Goal: Use online tool/utility: Utilize a website feature to perform a specific function

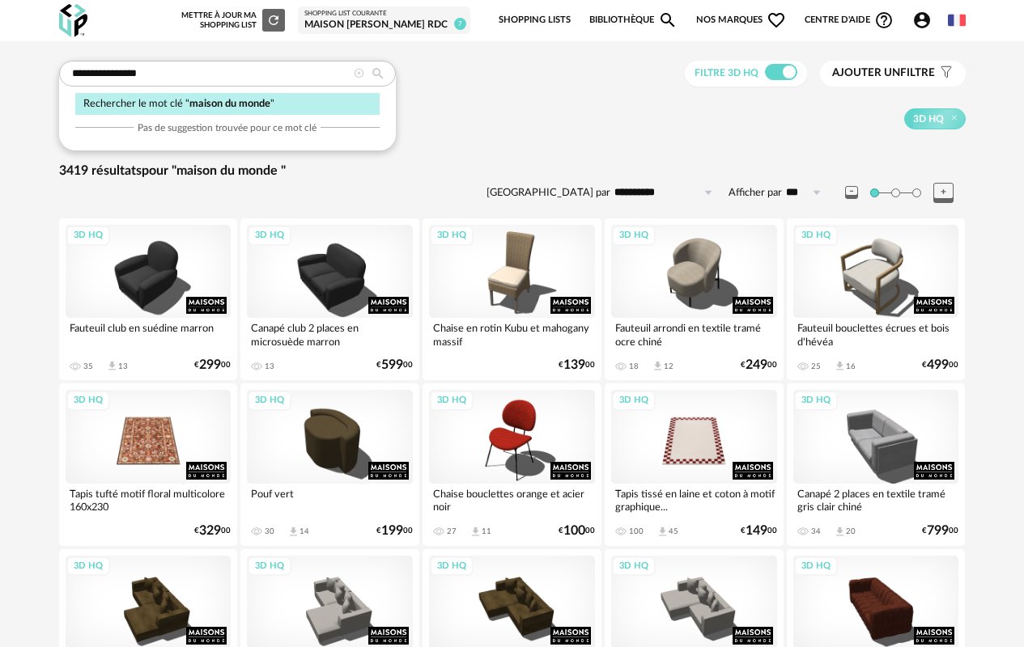
click at [887, 75] on span "Ajouter un" at bounding box center [866, 72] width 68 height 11
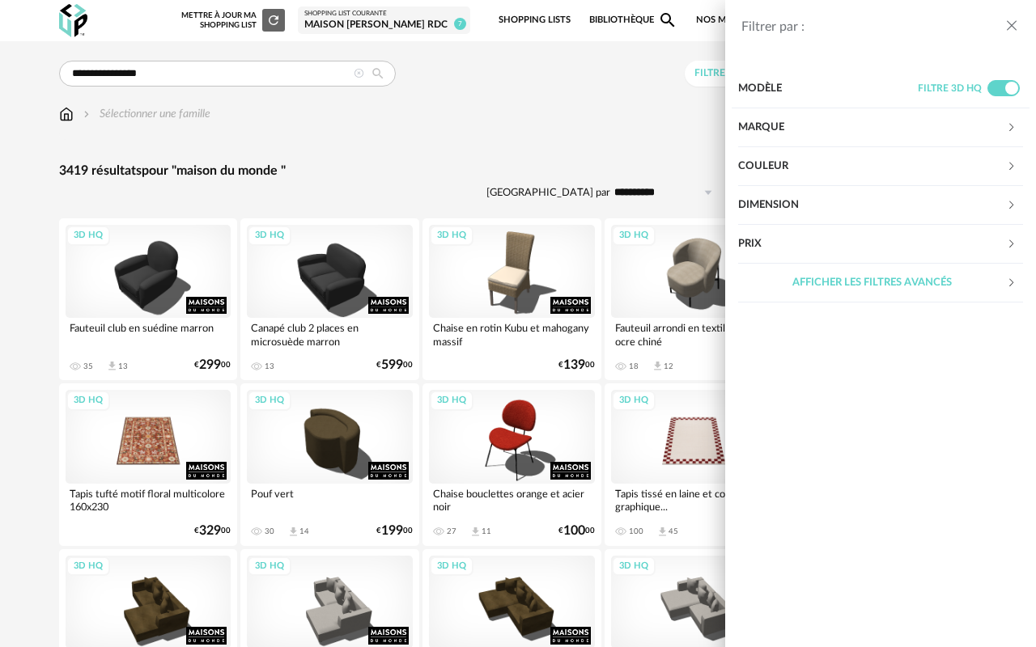
click at [994, 122] on div "Marque" at bounding box center [872, 127] width 268 height 39
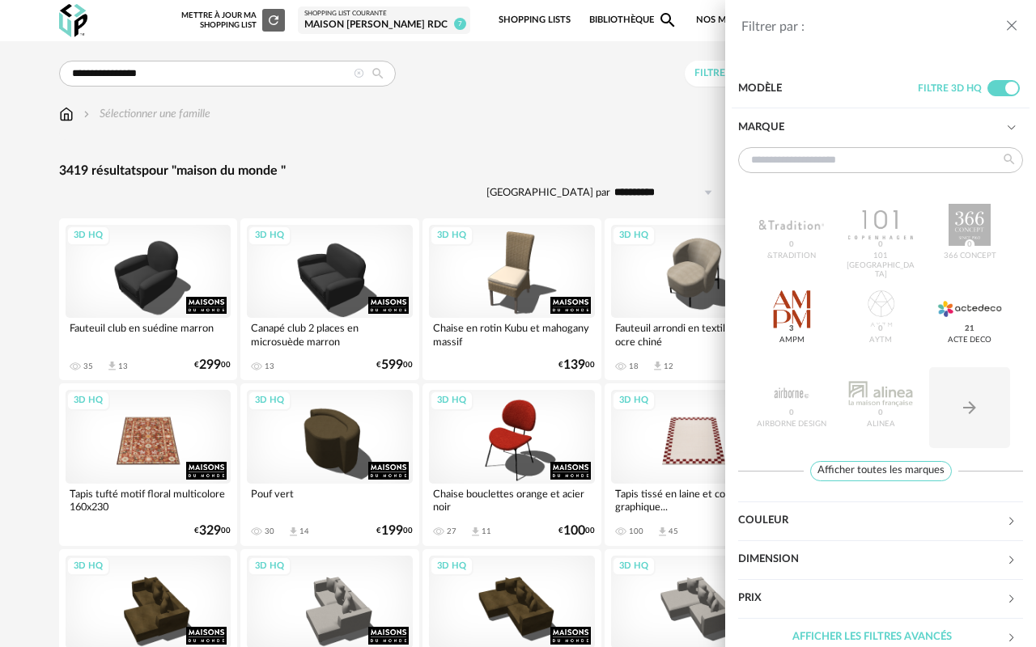
click at [1011, 26] on icon "close drawer" at bounding box center [1012, 26] width 16 height 16
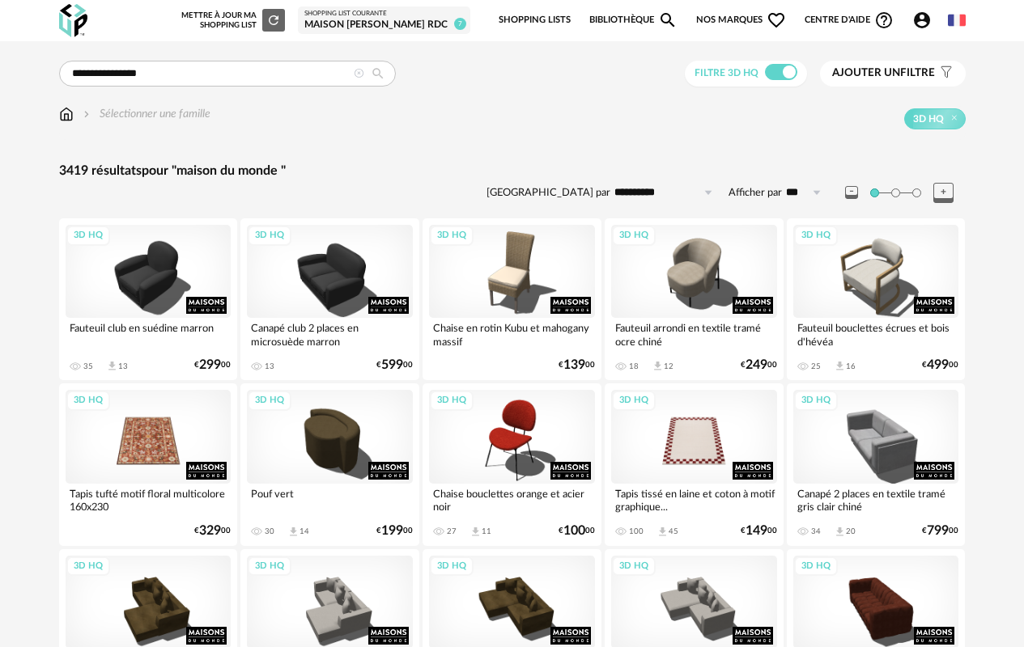
click at [83, 27] on img at bounding box center [73, 20] width 28 height 33
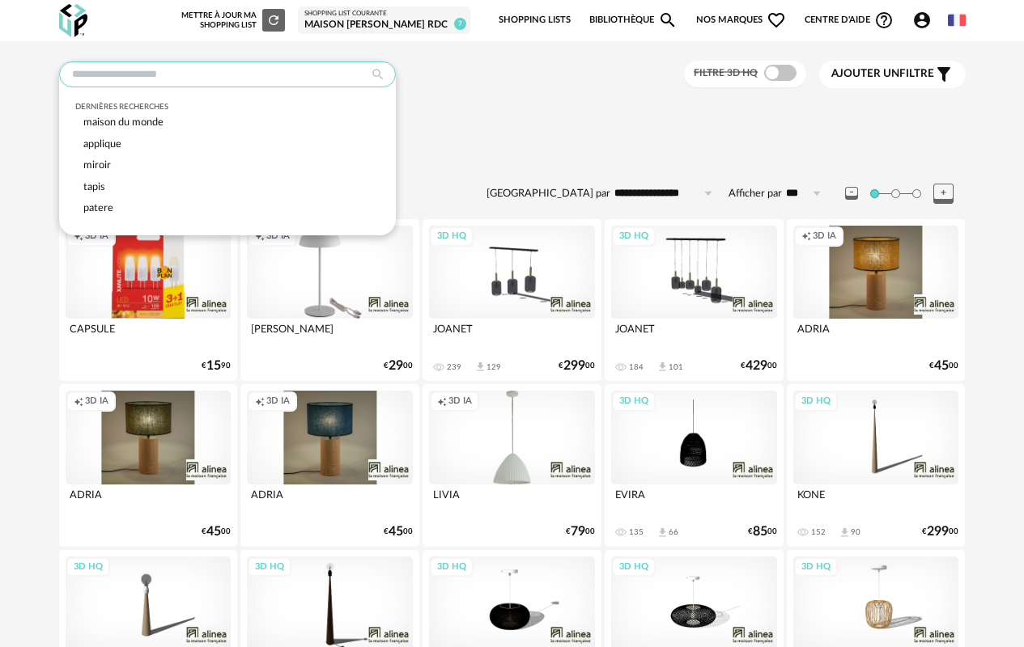
click at [269, 81] on input "text" at bounding box center [227, 75] width 337 height 26
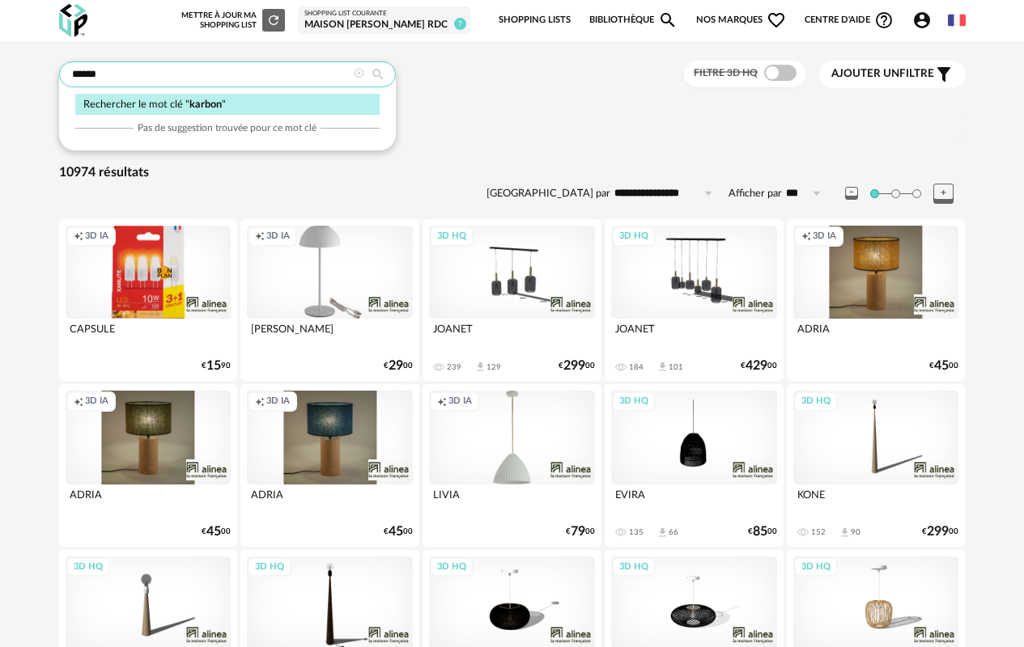
type input "******"
type input "**********"
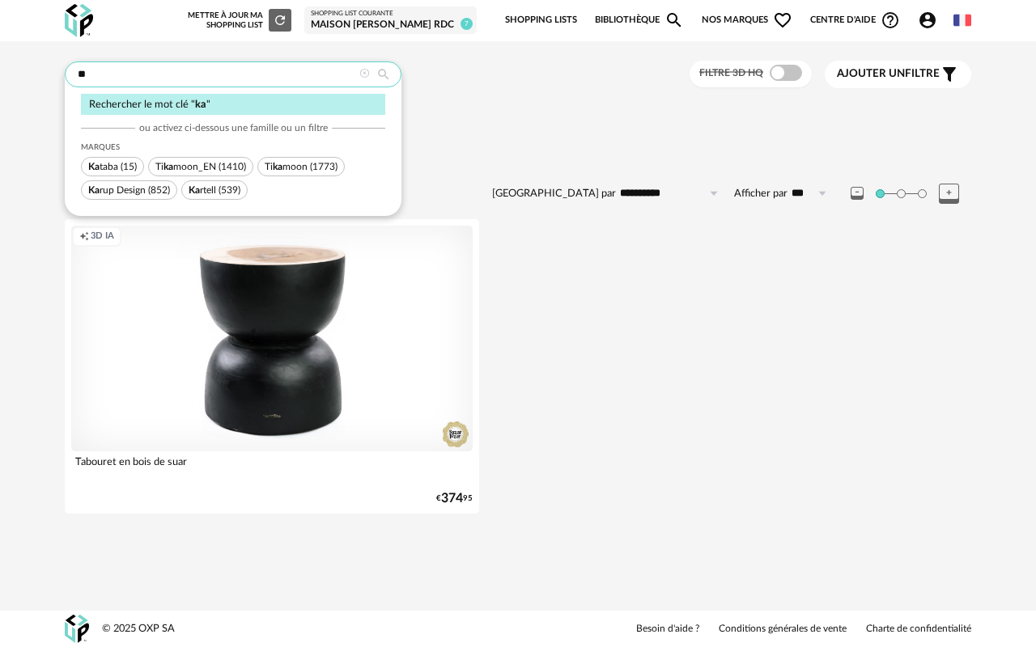
type input "*"
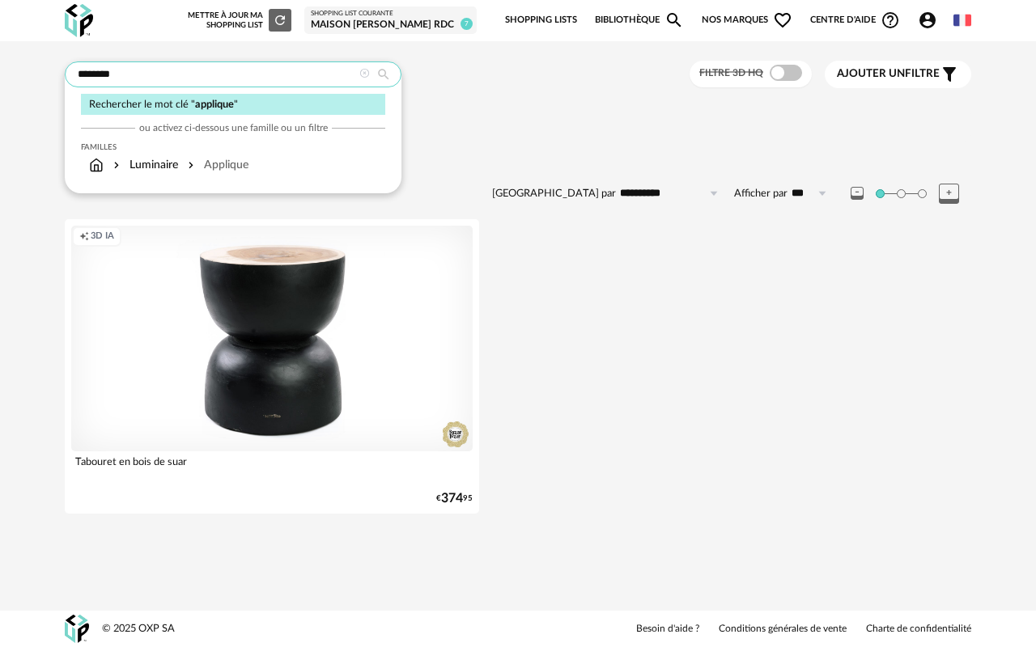
type input "********"
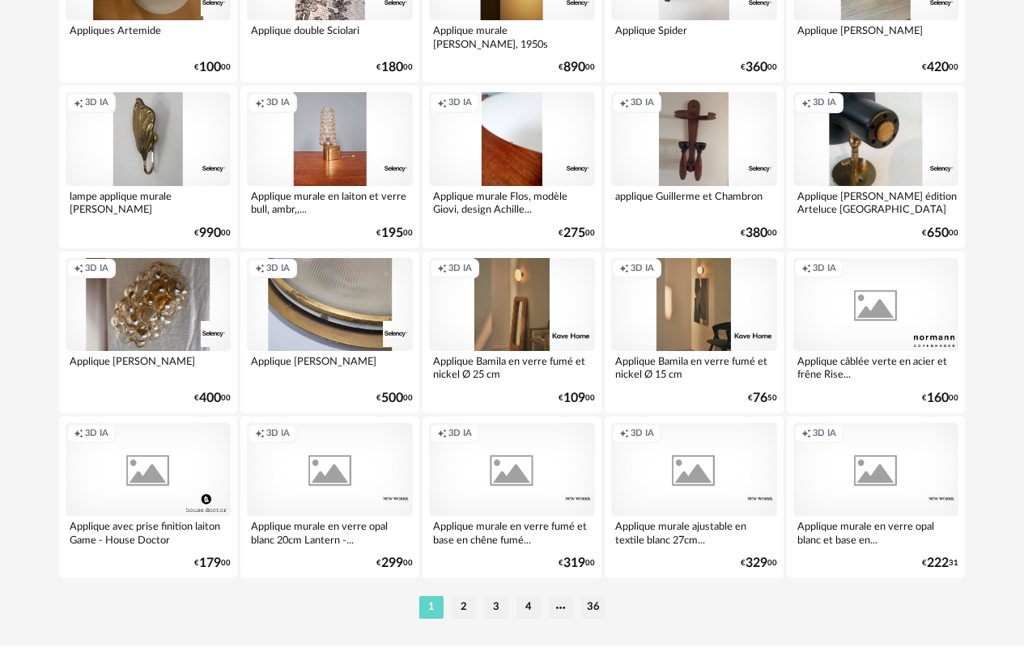
scroll to position [2949, 0]
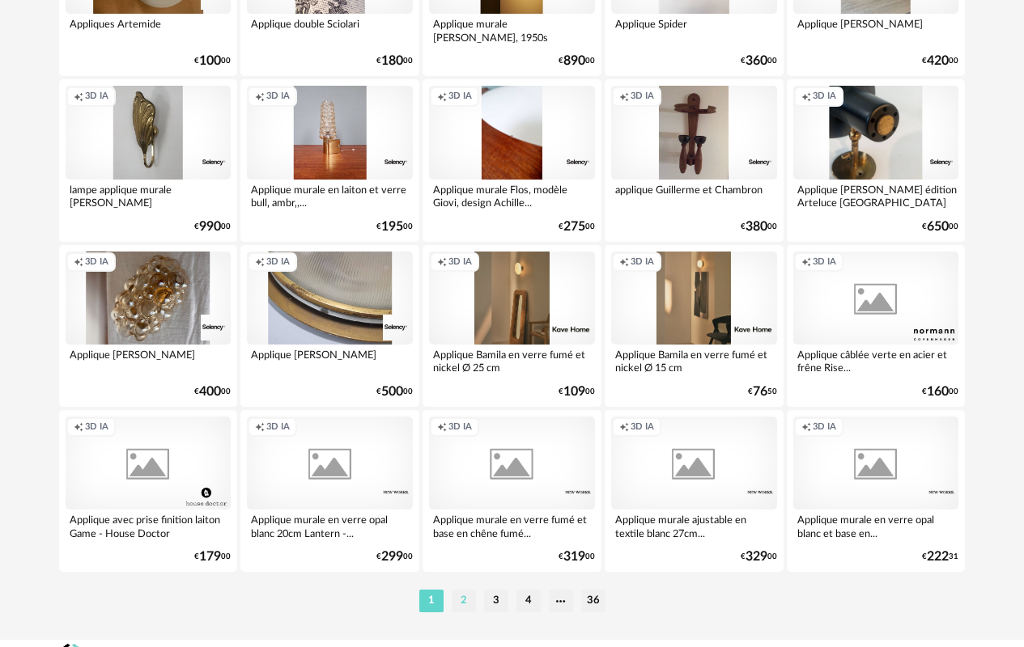
click at [458, 600] on li "2" at bounding box center [464, 601] width 24 height 23
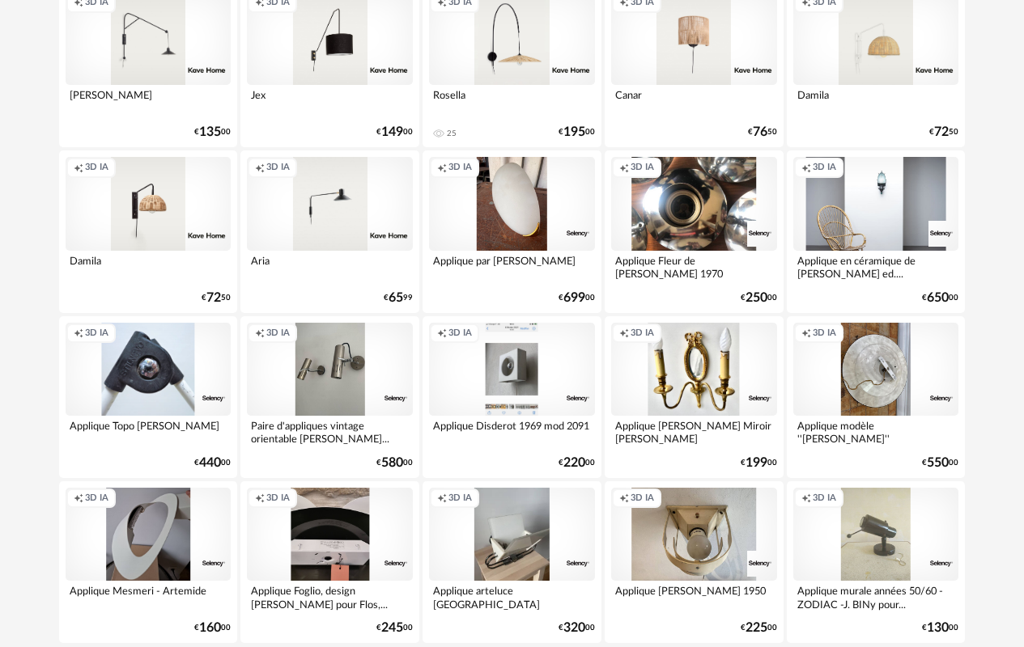
scroll to position [2978, 0]
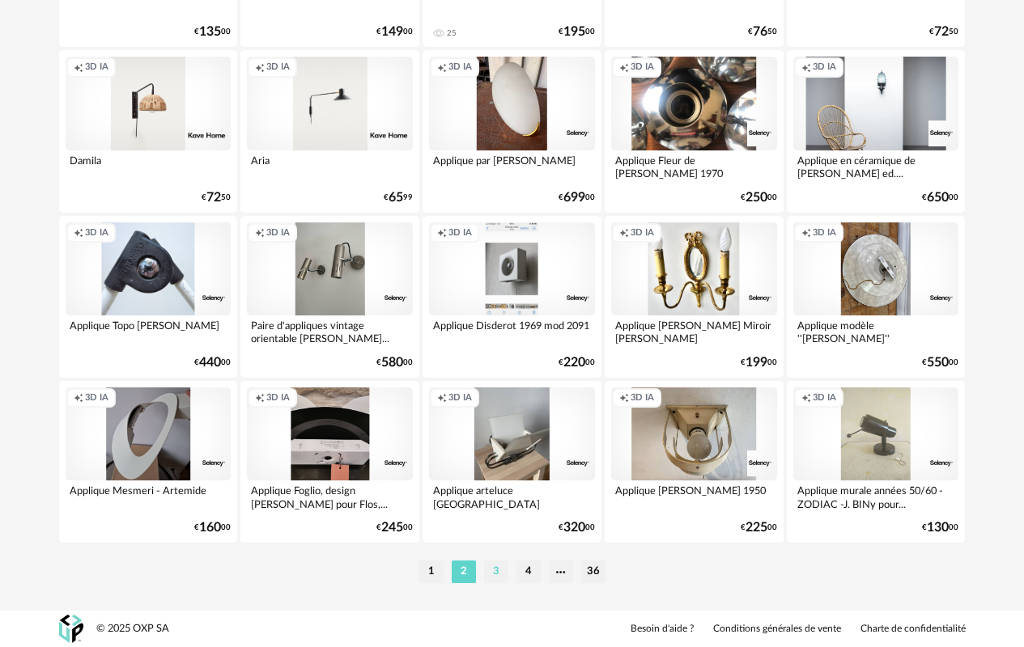
click at [493, 572] on li "3" at bounding box center [496, 572] width 24 height 23
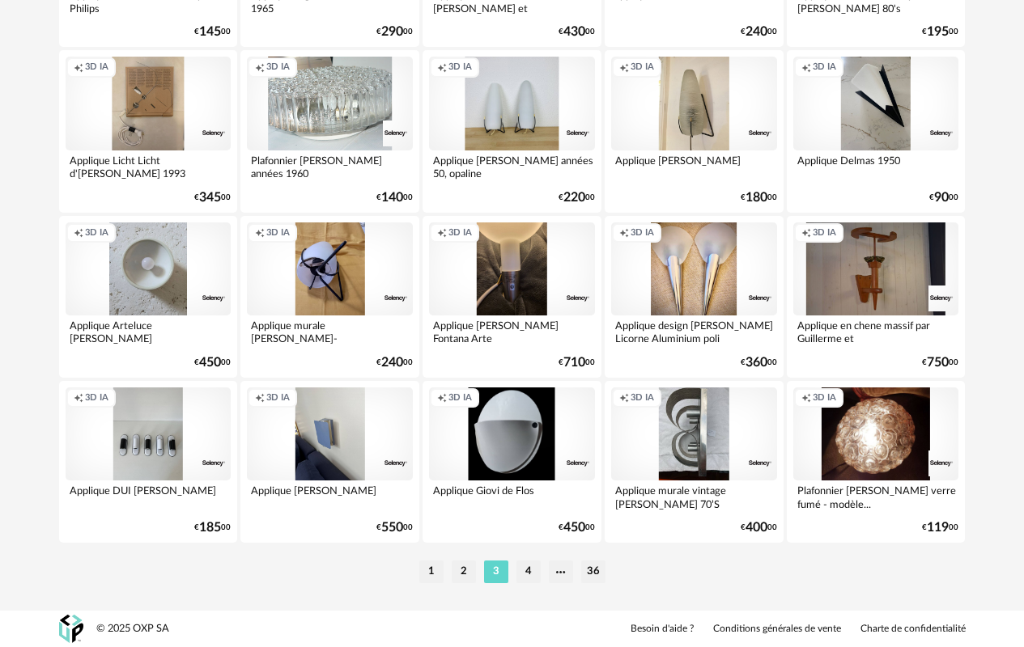
scroll to position [2976, 0]
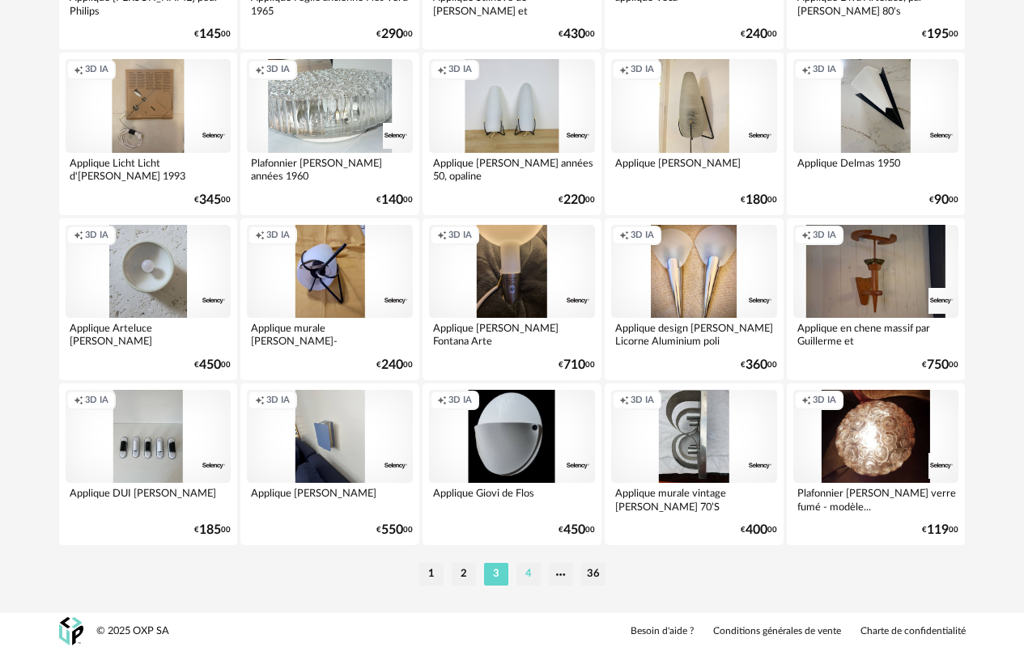
click at [527, 575] on li "4" at bounding box center [528, 574] width 24 height 23
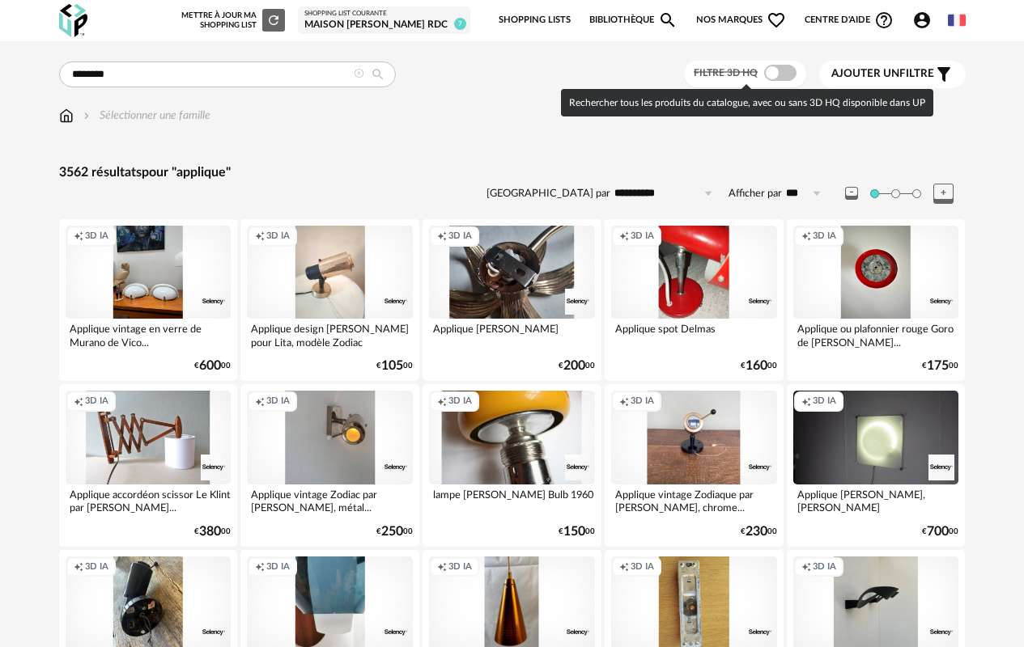
click at [787, 76] on span at bounding box center [780, 73] width 32 height 16
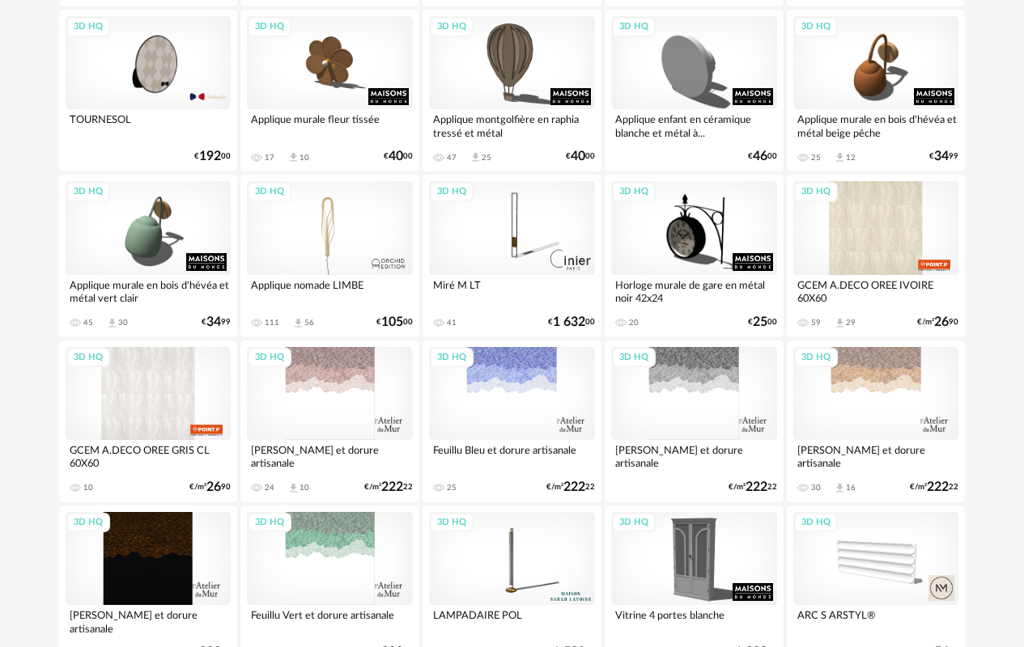
scroll to position [2978, 0]
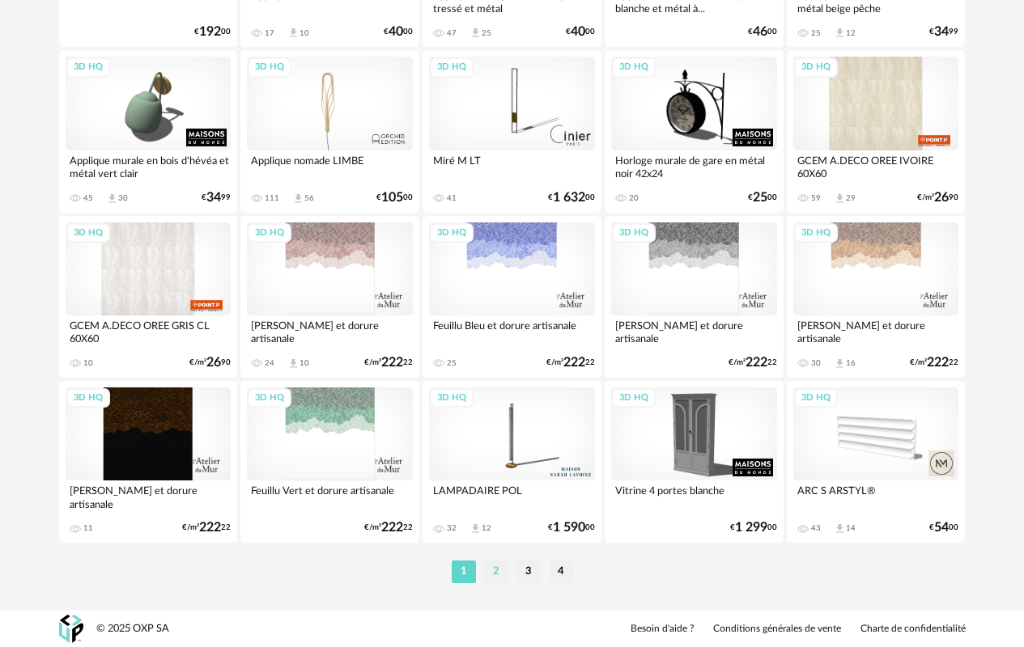
click at [499, 571] on li "2" at bounding box center [496, 572] width 24 height 23
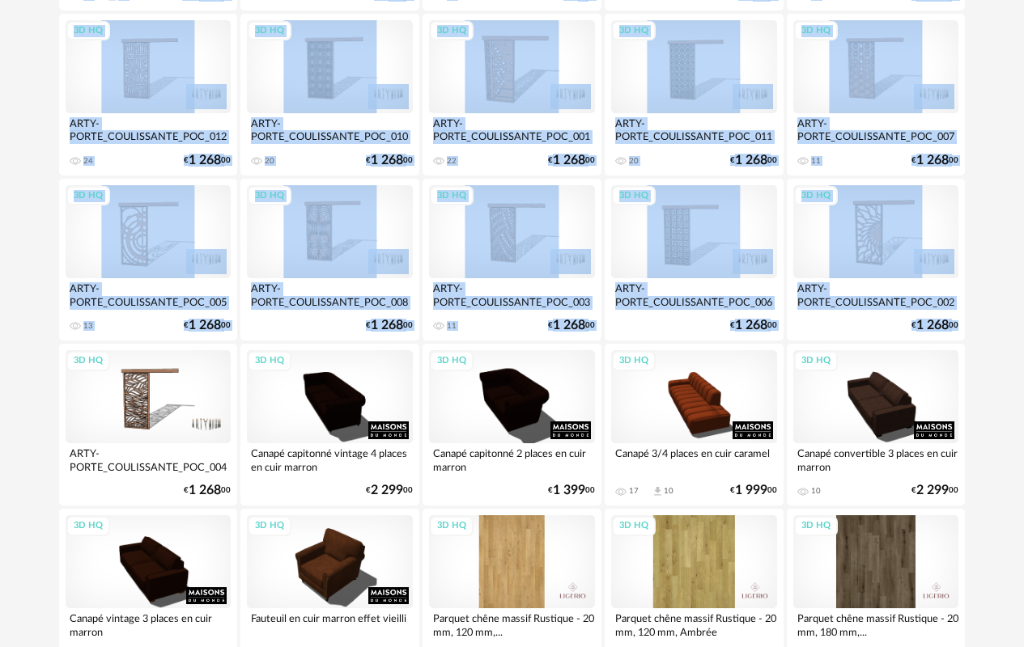
drag, startPoint x: 1035, startPoint y: 91, endPoint x: 1021, endPoint y: 337, distance: 245.6
click at [1017, 335] on html "Nouvelle shopping list Mettre à jour ma Shopping List Refresh icon Shopping Lis…" at bounding box center [512, 450] width 1024 height 3626
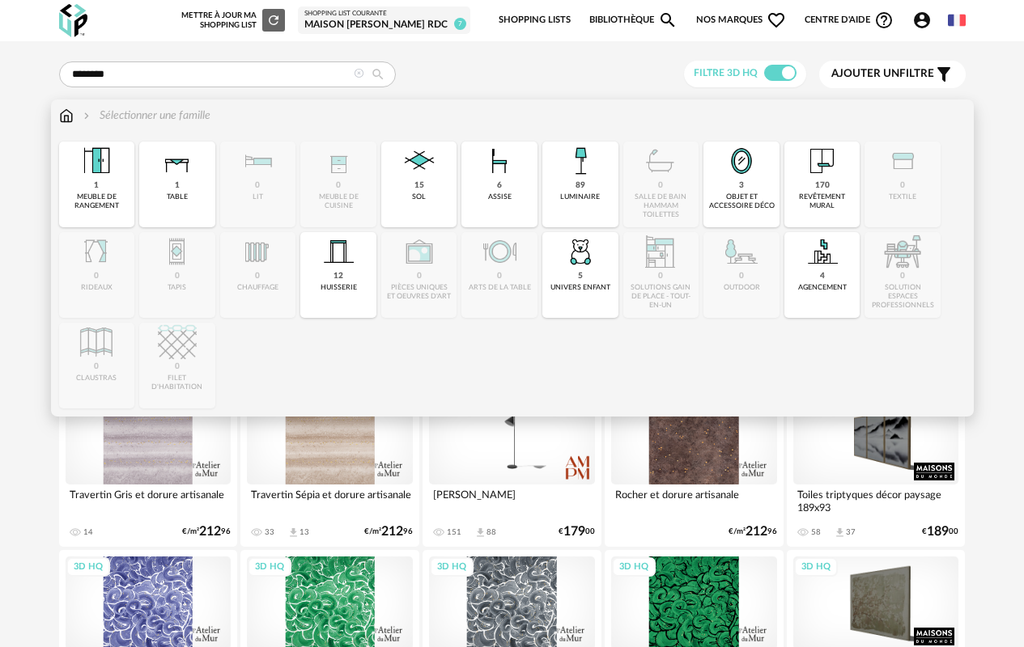
click at [67, 113] on img at bounding box center [66, 116] width 15 height 16
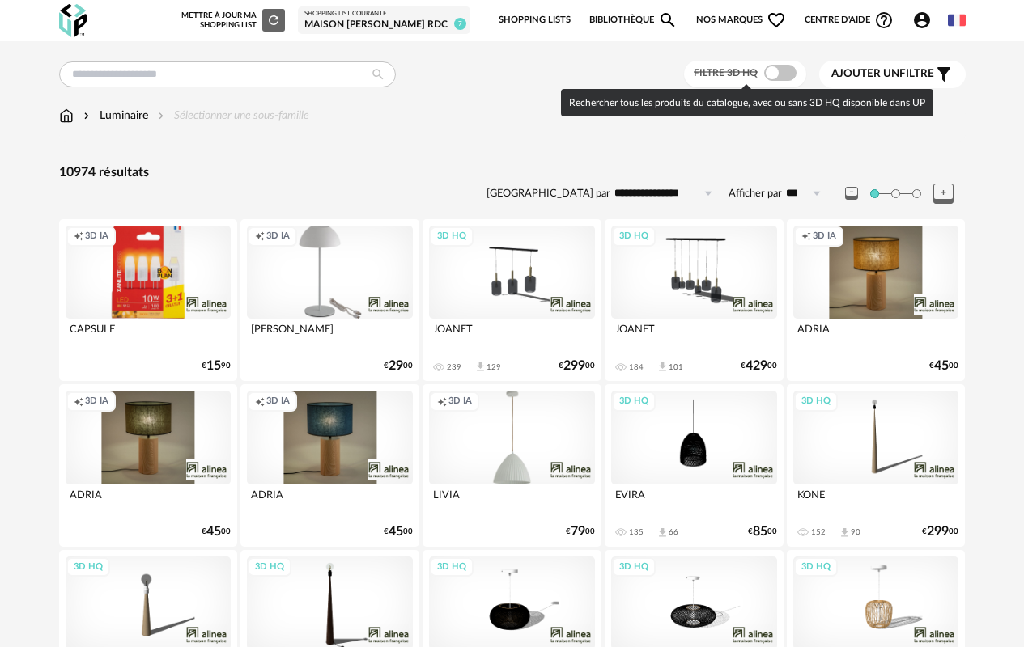
click at [789, 77] on span at bounding box center [780, 73] width 32 height 16
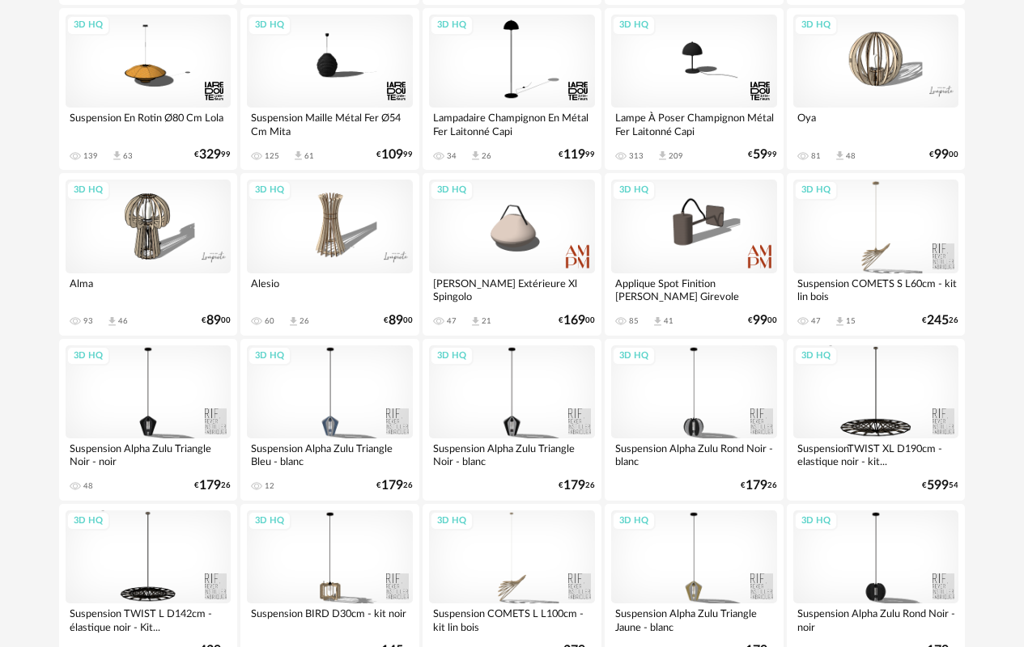
scroll to position [2978, 0]
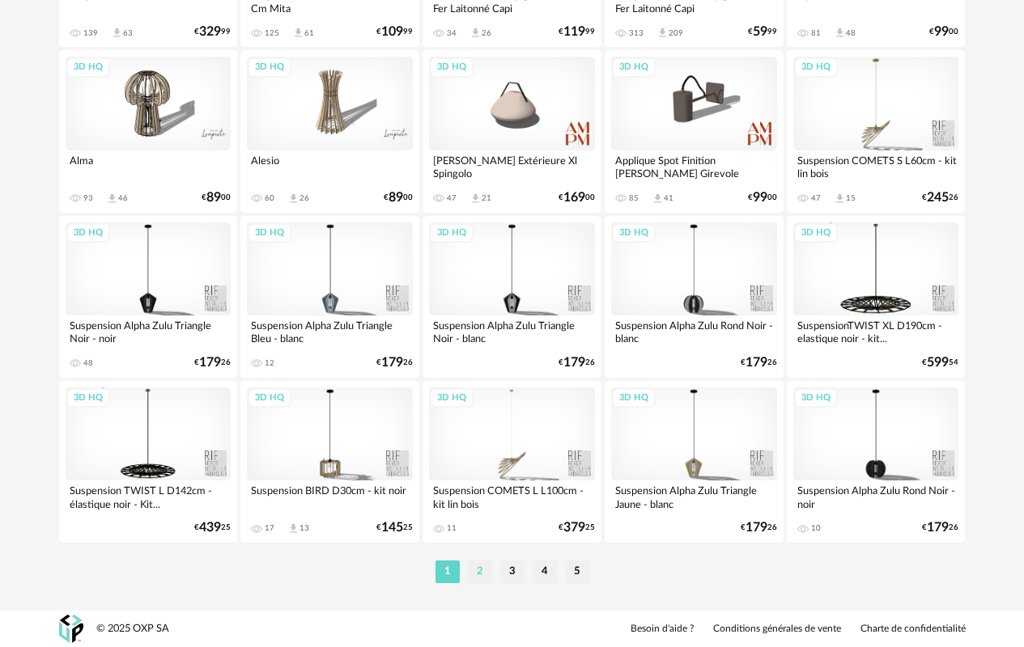
click at [478, 577] on li "2" at bounding box center [480, 572] width 24 height 23
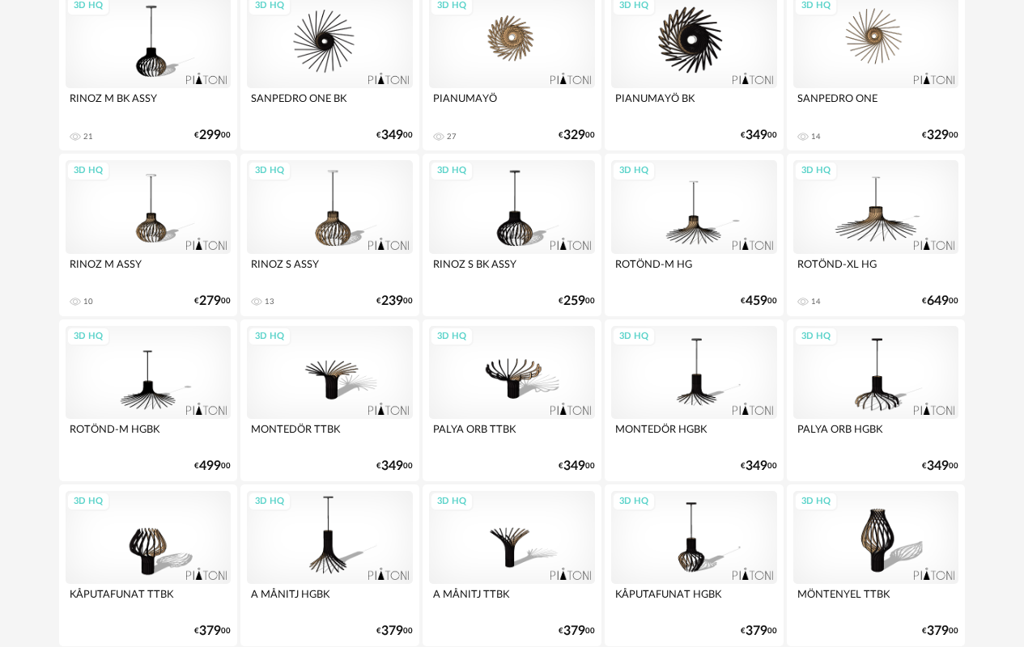
scroll to position [2978, 0]
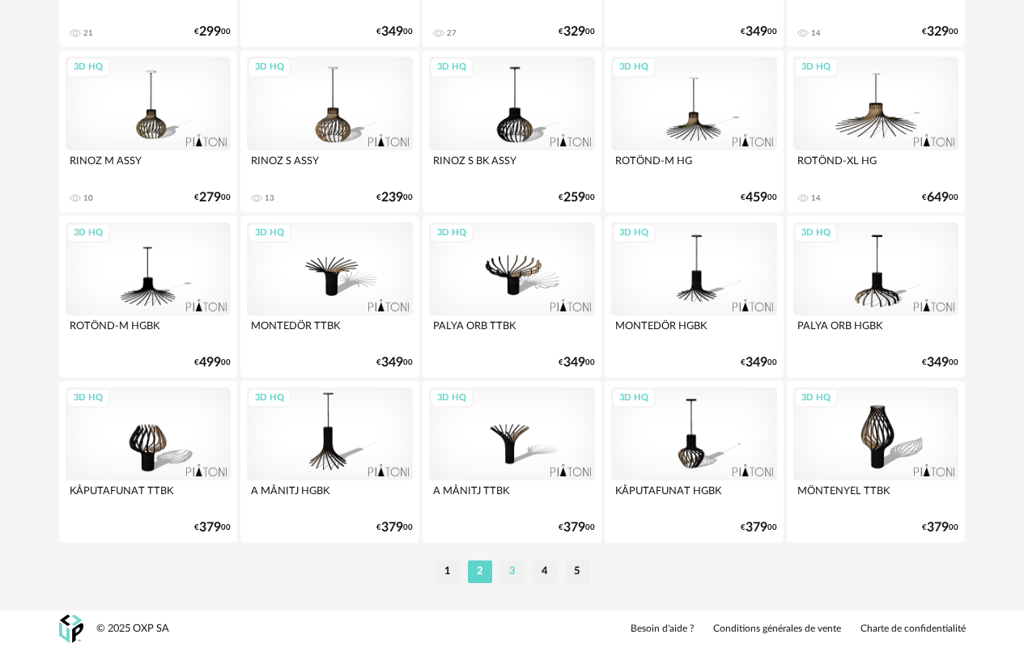
click at [515, 576] on li "3" at bounding box center [512, 572] width 24 height 23
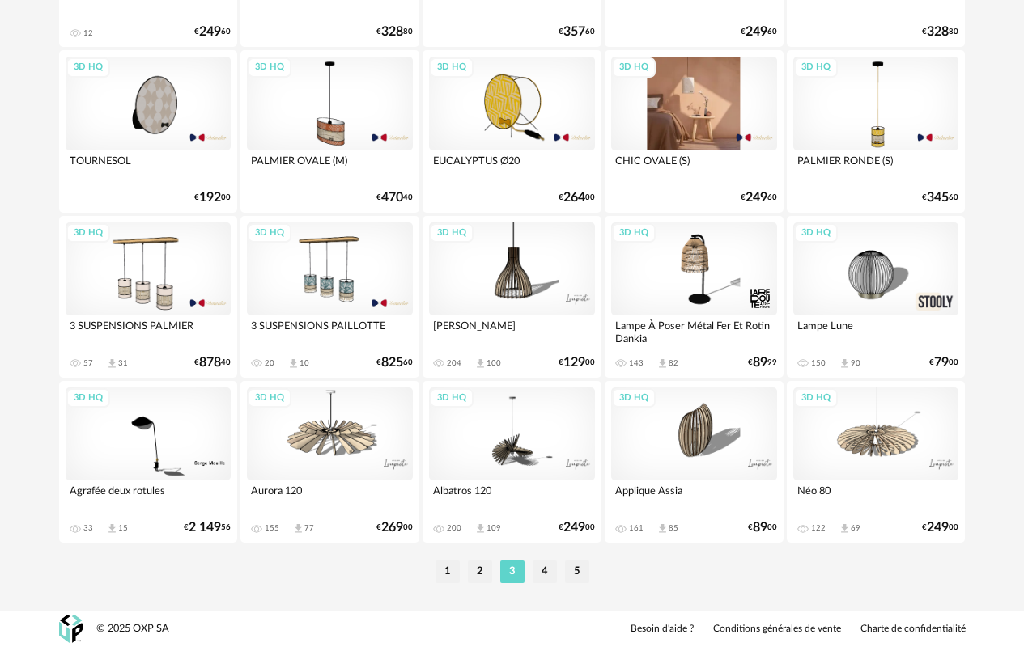
scroll to position [2978, 0]
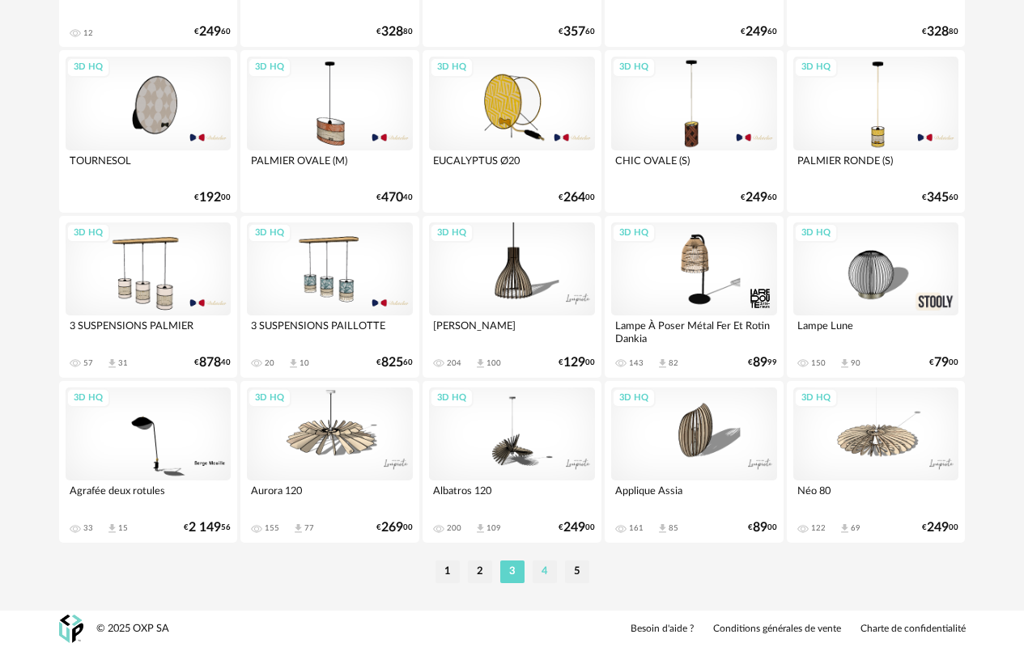
click at [543, 571] on li "4" at bounding box center [545, 572] width 24 height 23
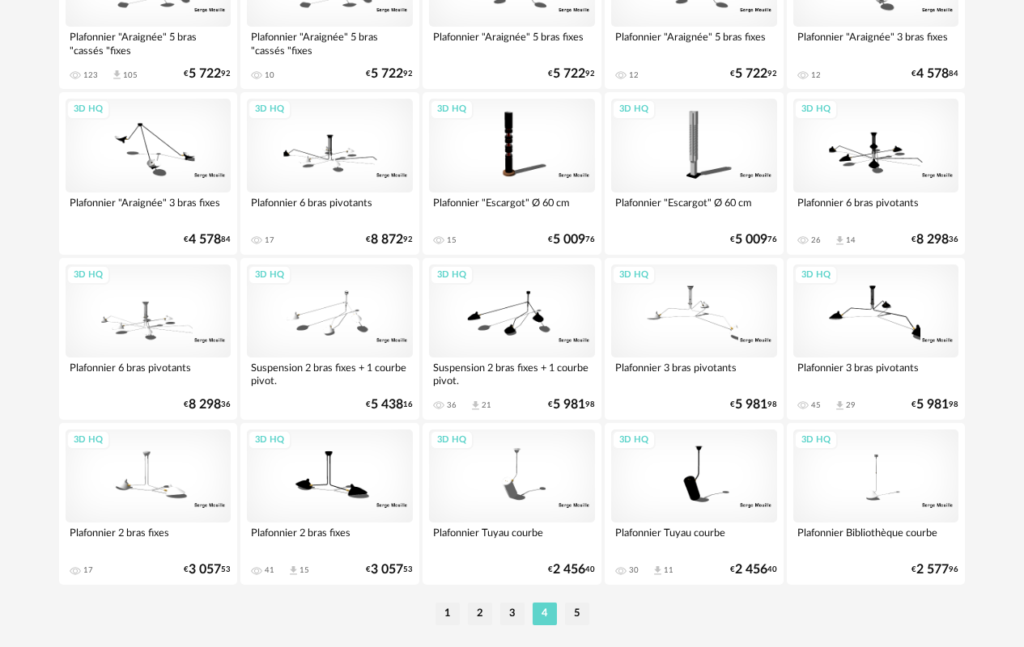
scroll to position [2978, 0]
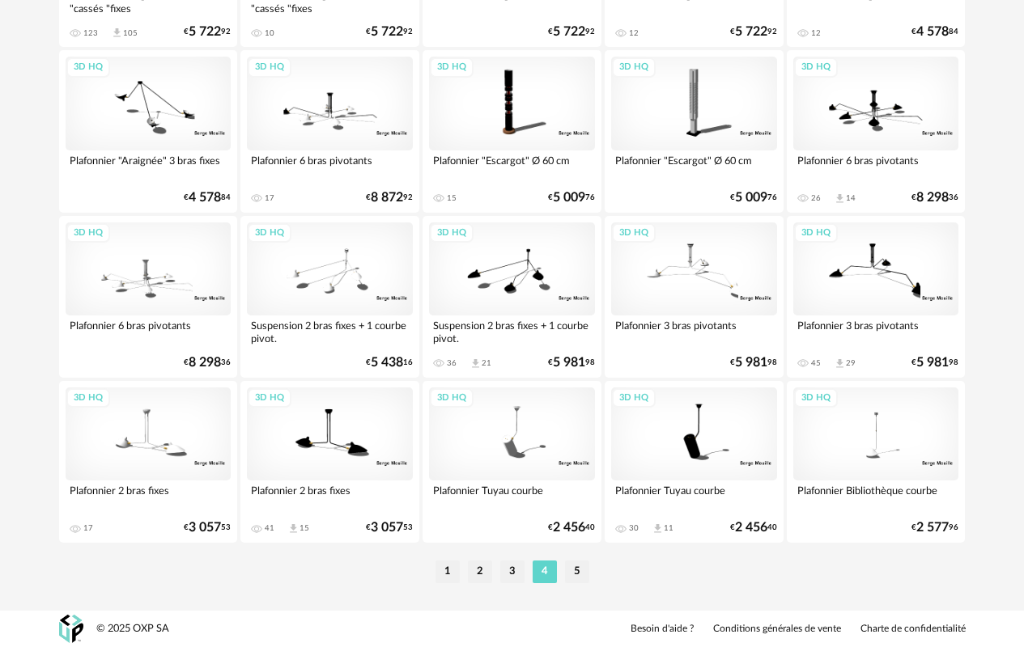
click at [580, 573] on li "5" at bounding box center [577, 572] width 24 height 23
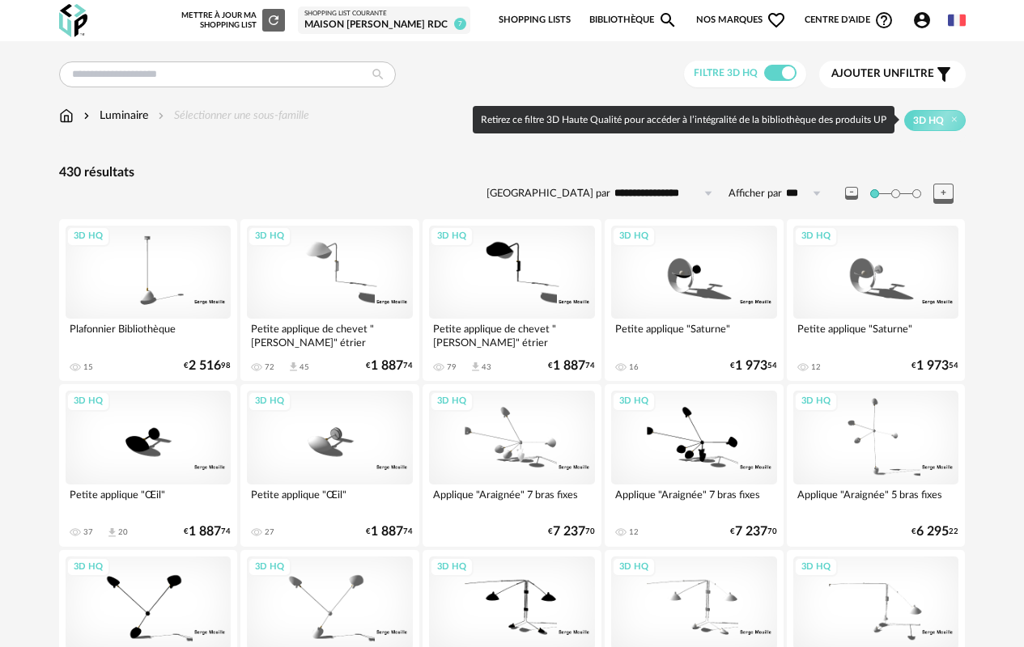
click at [933, 124] on span "3D HQ" at bounding box center [928, 120] width 31 height 13
click at [955, 121] on icon at bounding box center [954, 119] width 11 height 11
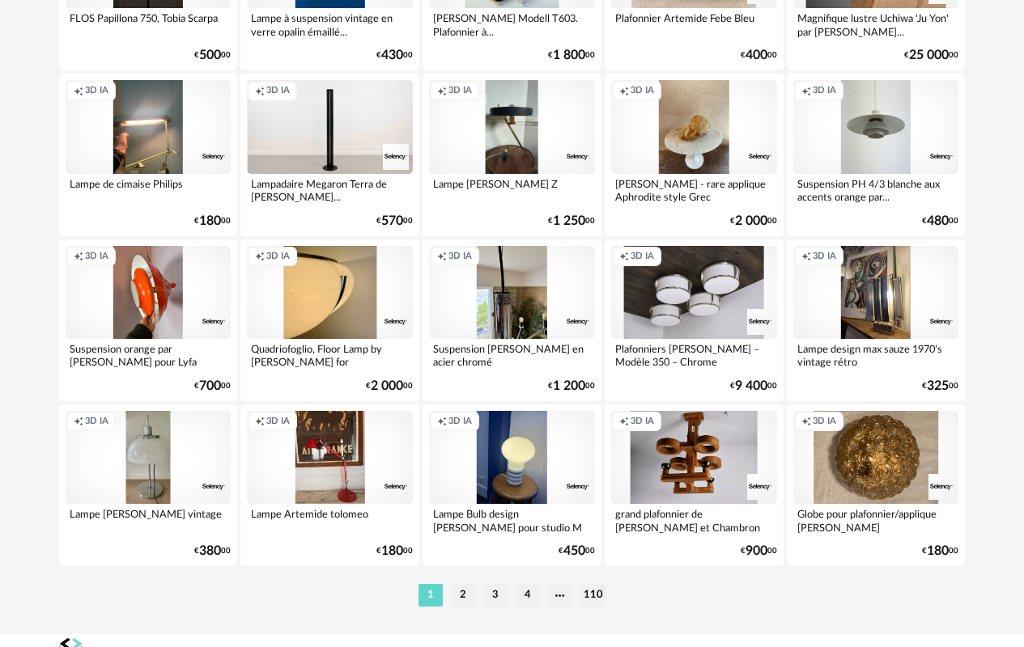
scroll to position [2978, 0]
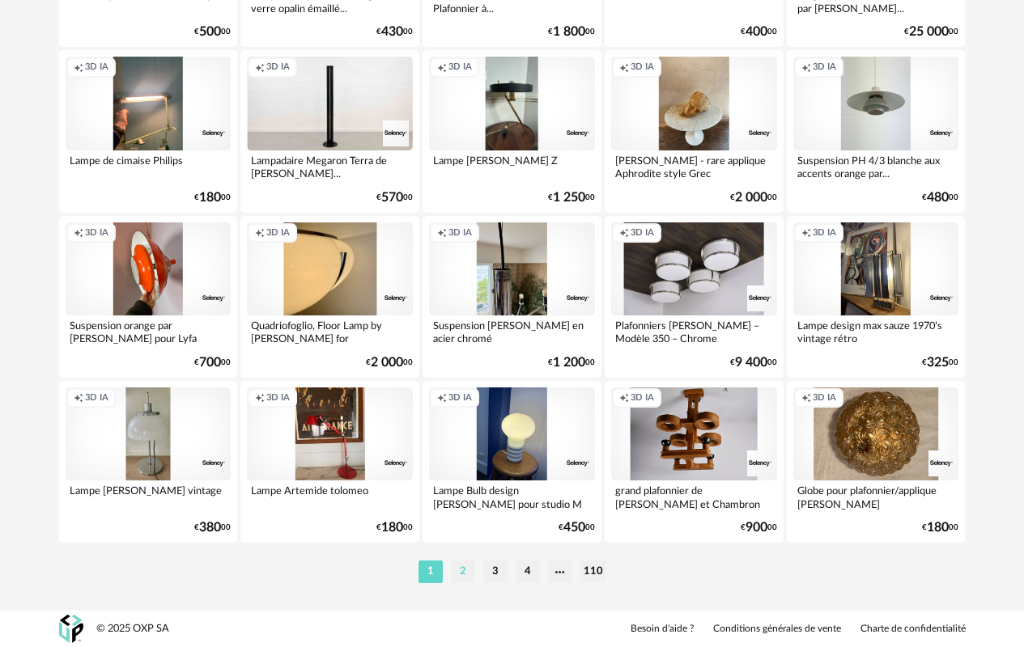
click at [461, 572] on li "2" at bounding box center [463, 572] width 24 height 23
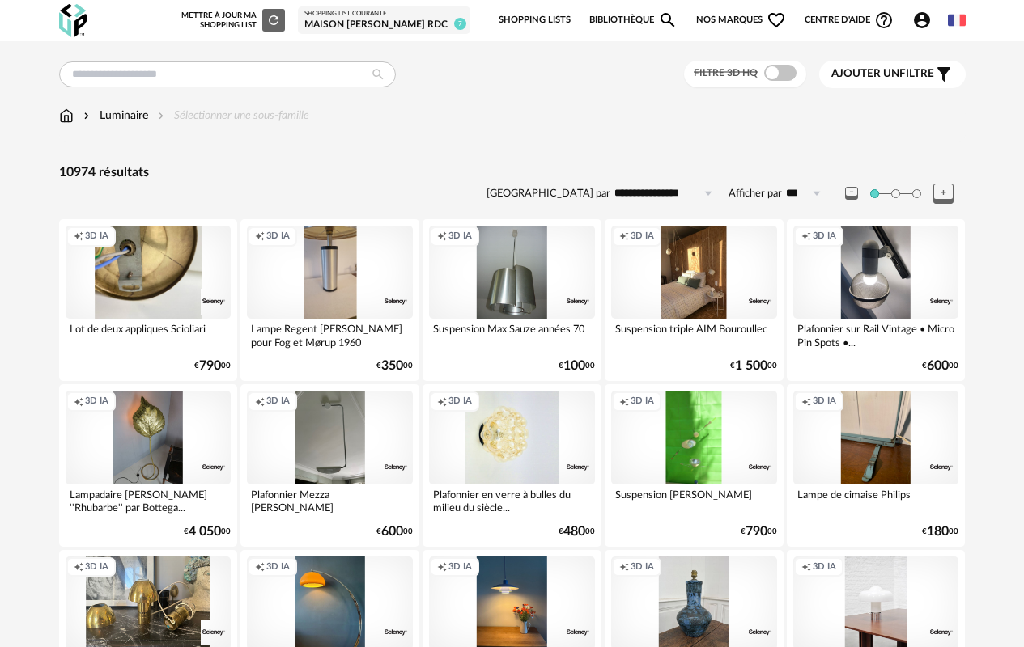
click at [901, 75] on span "Ajouter un filtre" at bounding box center [882, 74] width 103 height 14
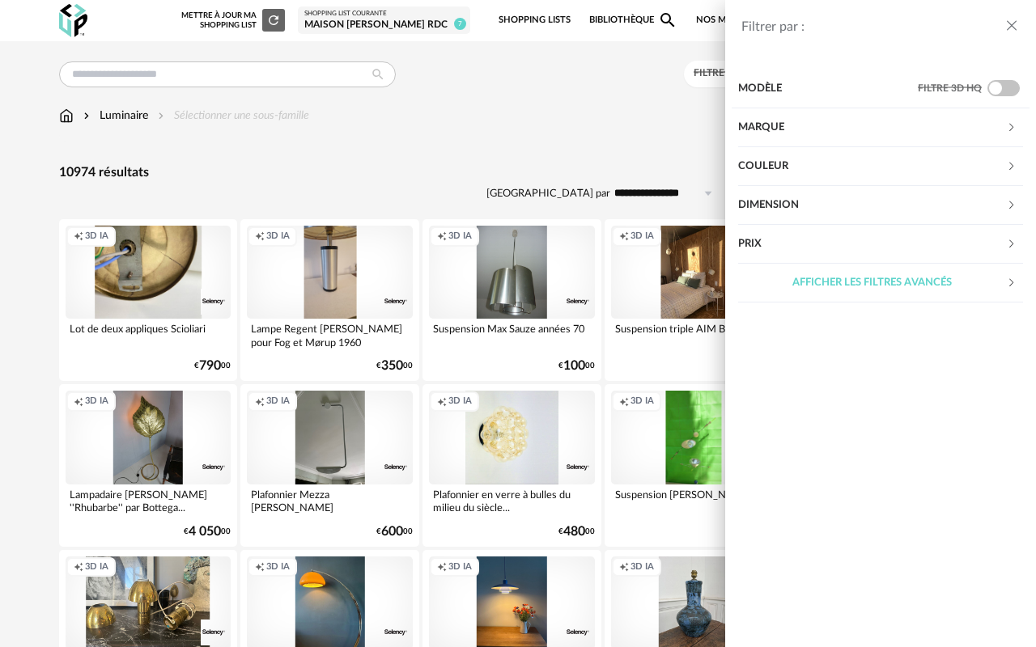
click at [1011, 125] on icon at bounding box center [1011, 127] width 11 height 11
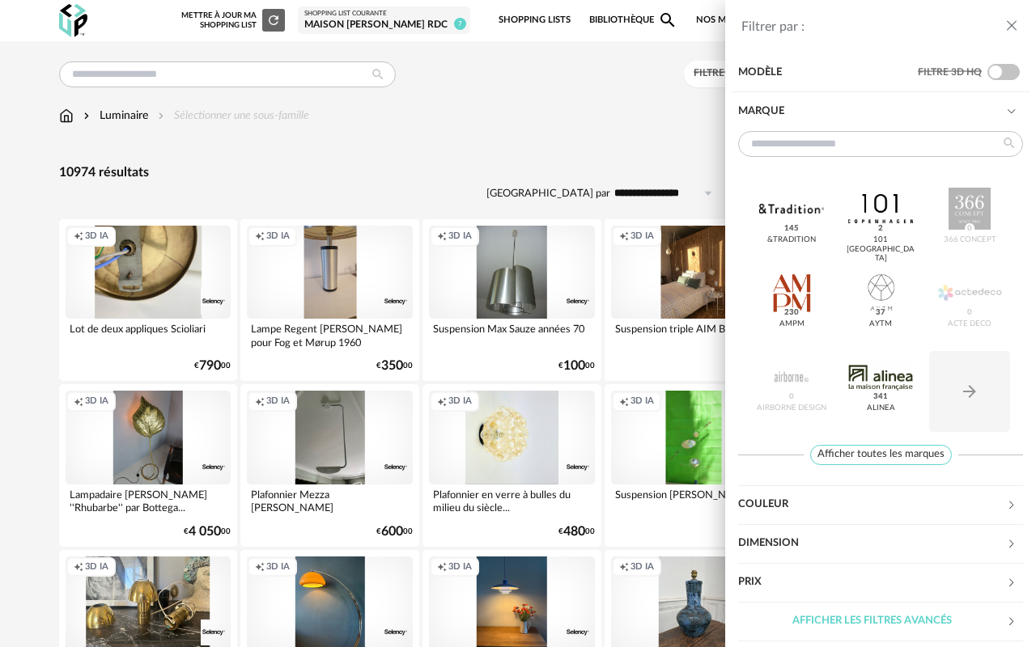
scroll to position [185, 0]
click at [892, 448] on span "Afficher toutes les marques" at bounding box center [881, 455] width 142 height 20
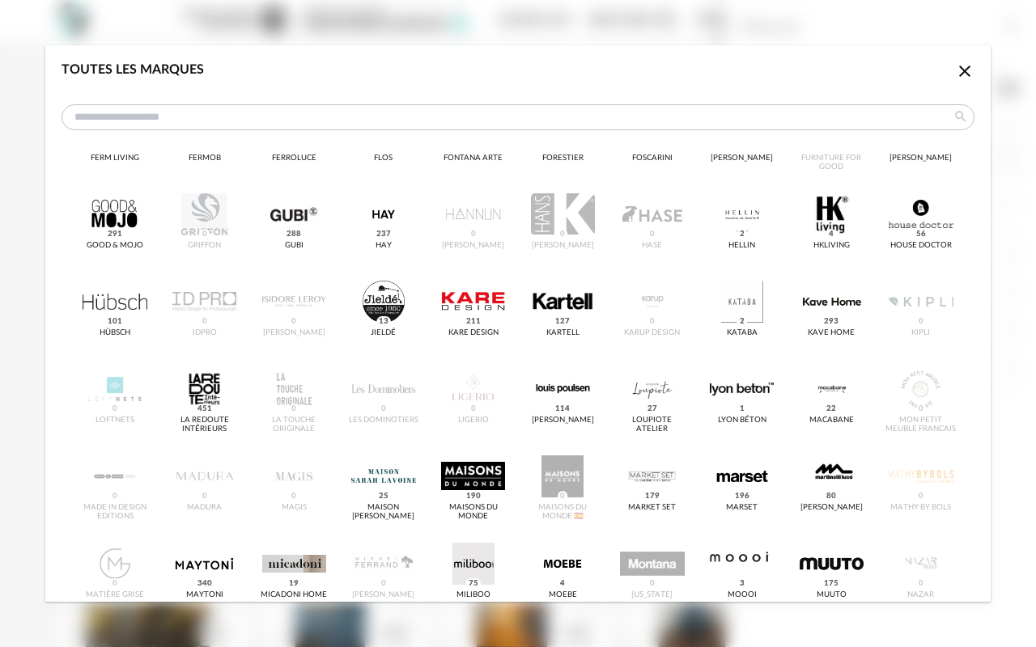
scroll to position [512, 0]
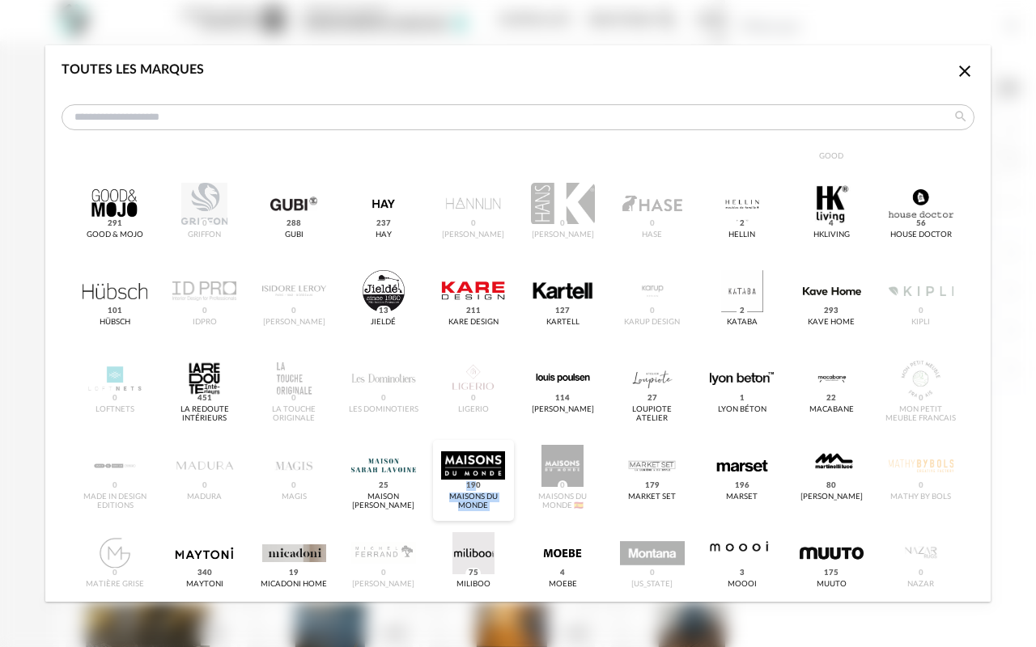
click at [472, 483] on div "Maisons du Monde 190" at bounding box center [473, 480] width 81 height 81
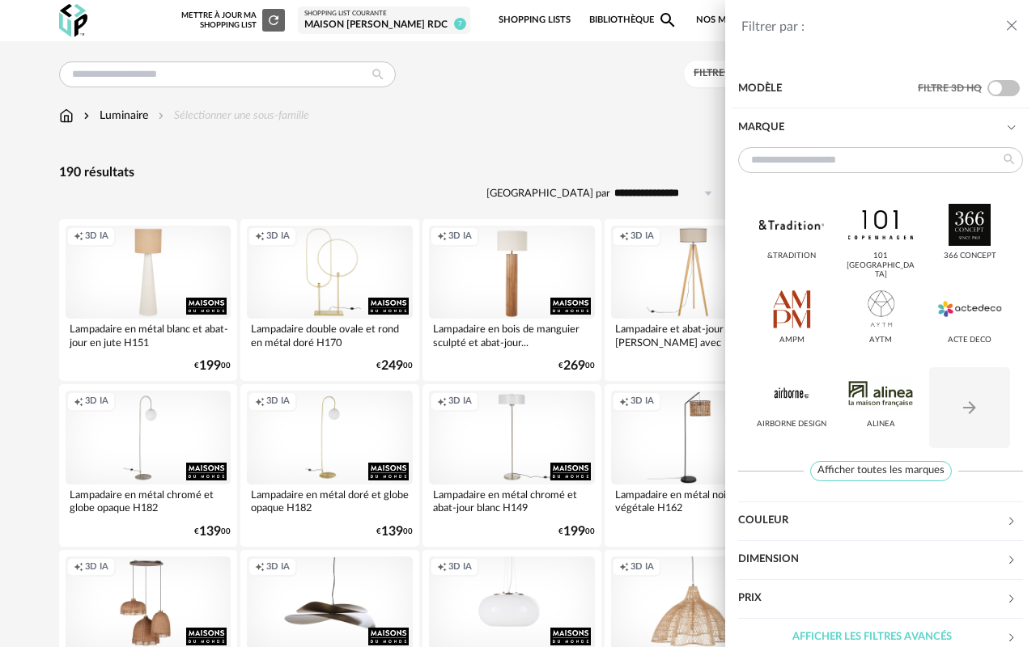
click at [992, 125] on div "Marque" at bounding box center [872, 127] width 268 height 39
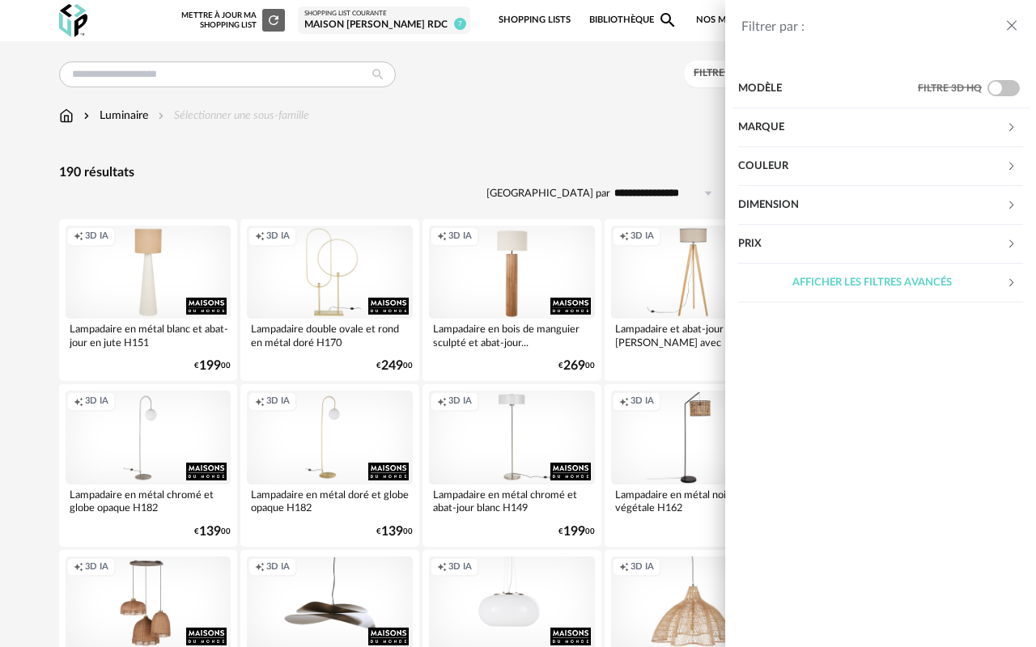
click at [1006, 165] on icon at bounding box center [1011, 166] width 11 height 11
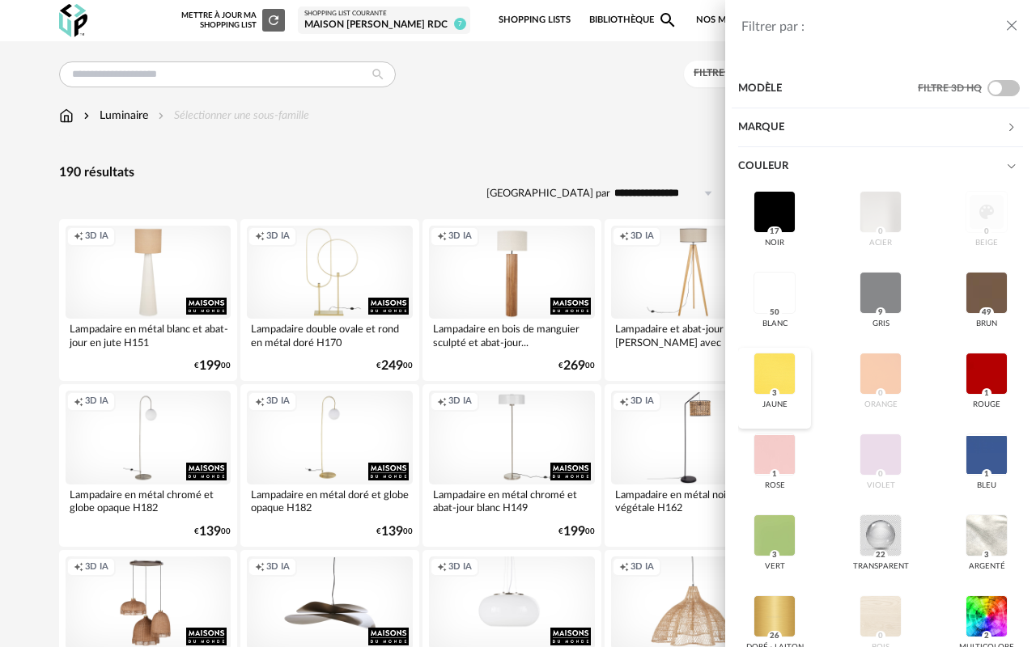
click at [765, 389] on div at bounding box center [775, 374] width 42 height 42
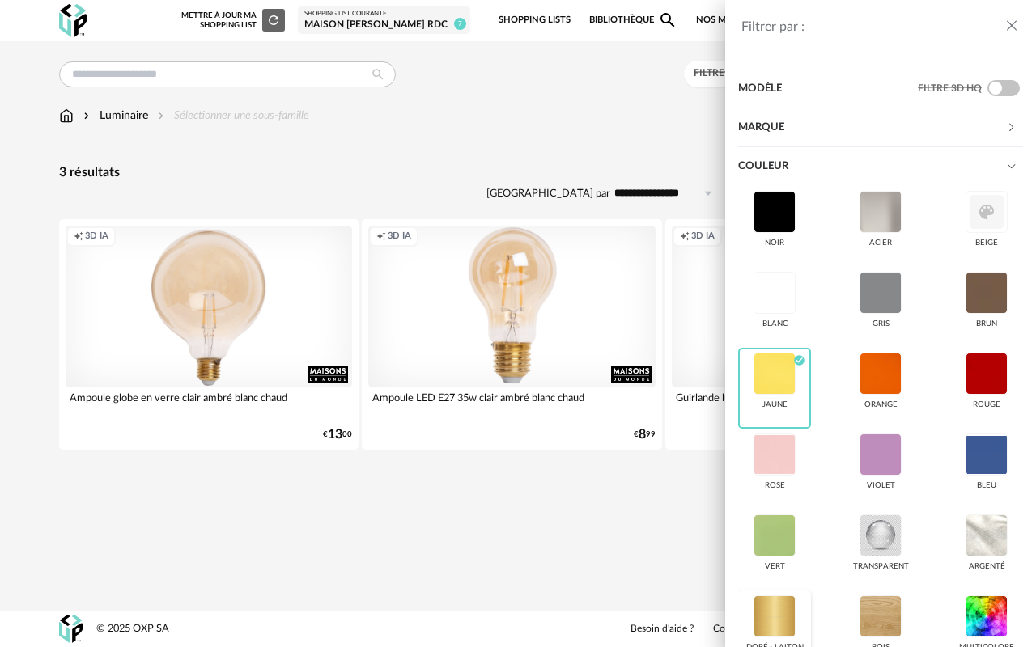
click at [774, 620] on div at bounding box center [775, 617] width 42 height 42
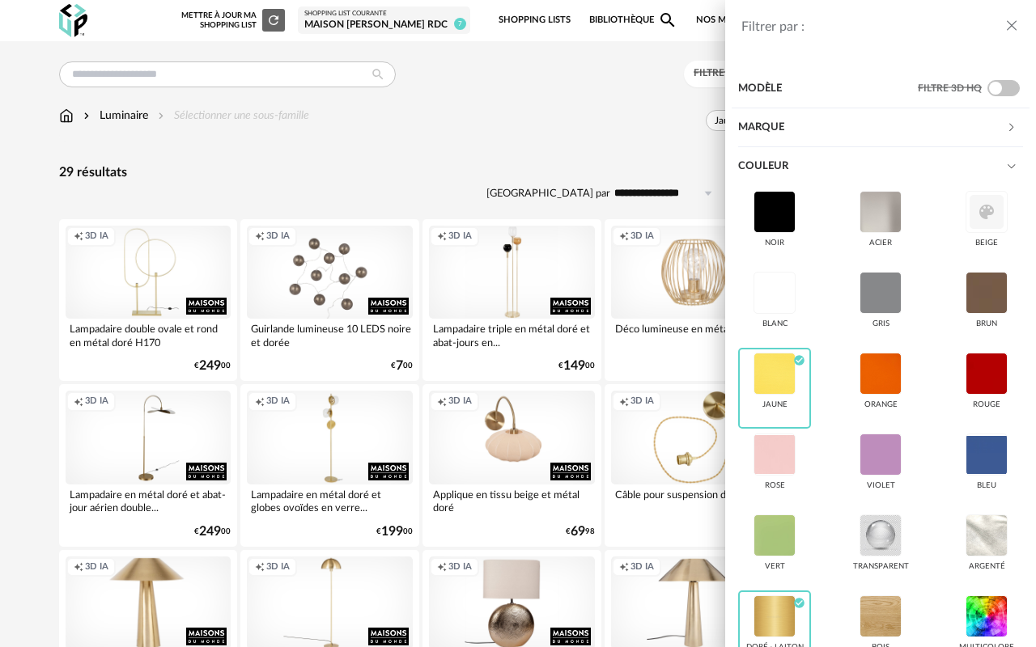
click at [1007, 19] on header "Filtrer par :" at bounding box center [880, 18] width 311 height 37
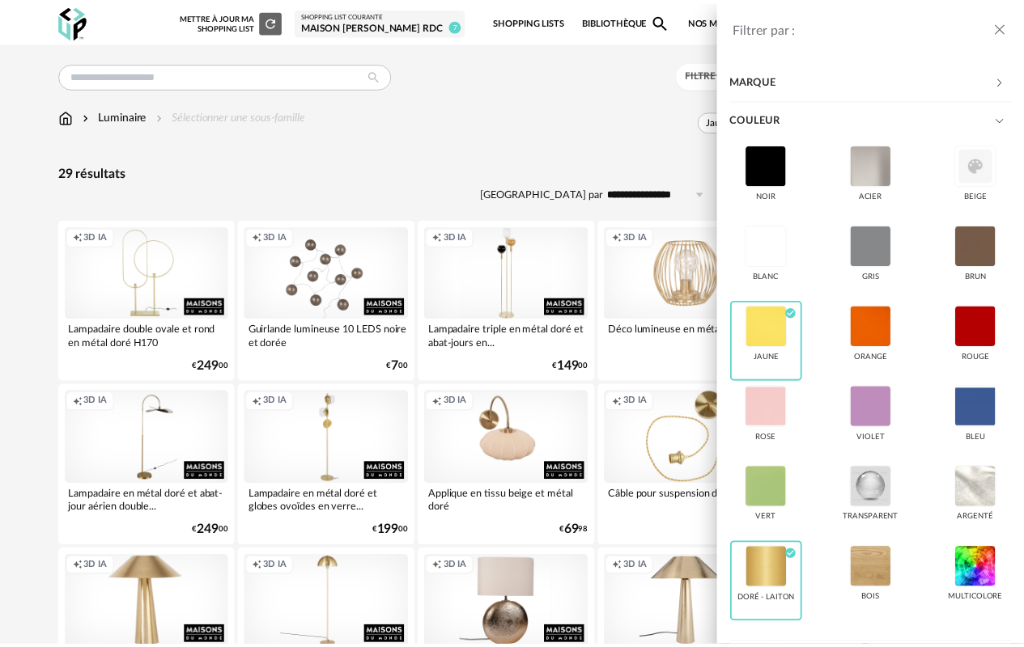
scroll to position [168, 0]
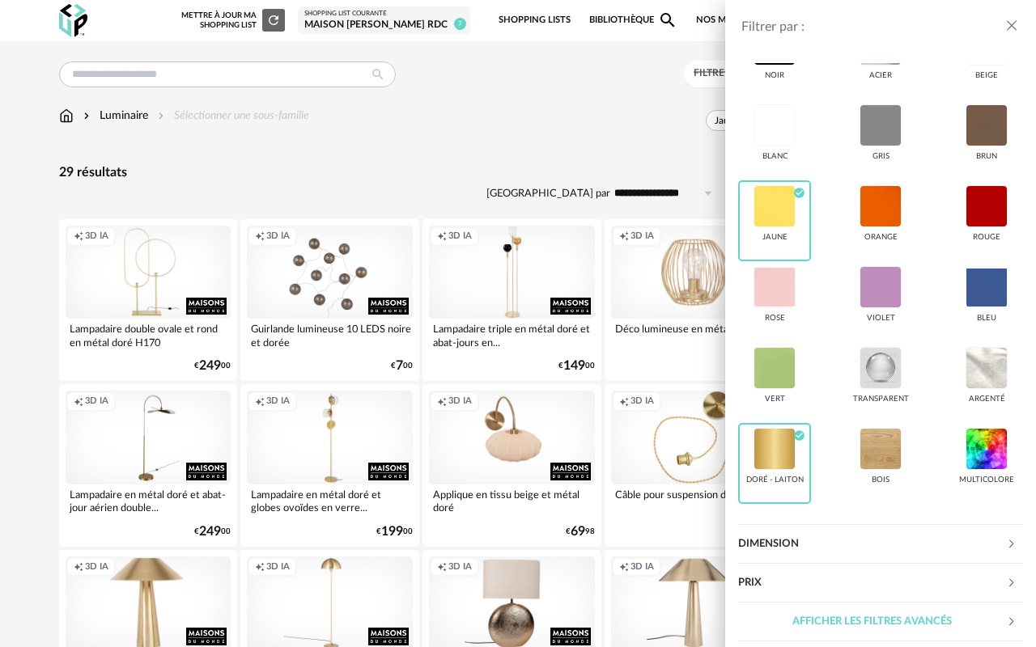
click at [1014, 30] on icon "close drawer" at bounding box center [1012, 26] width 16 height 16
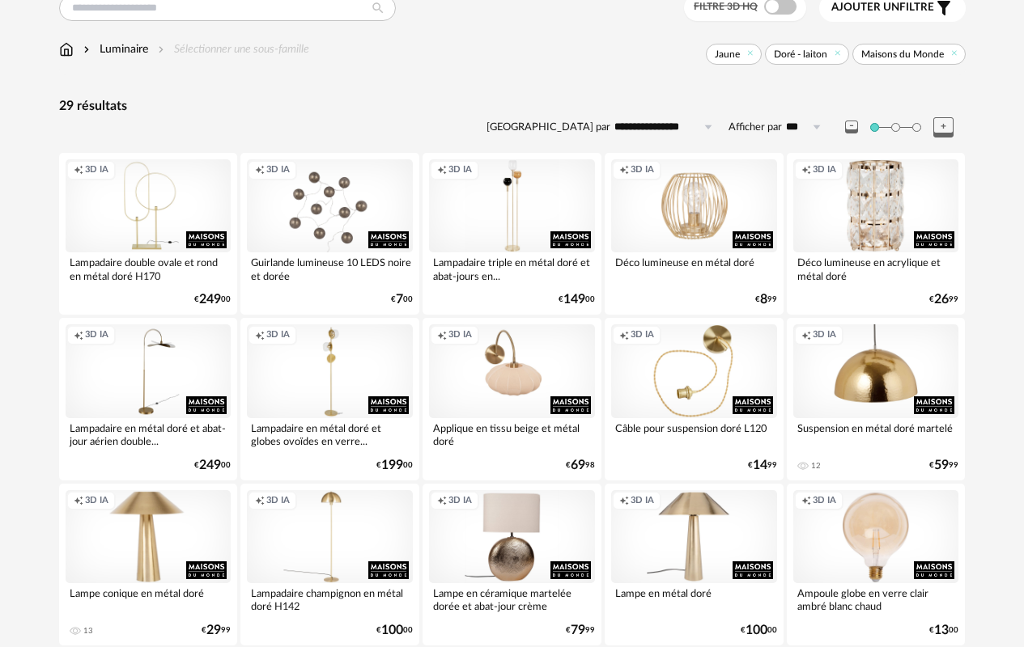
scroll to position [0, 0]
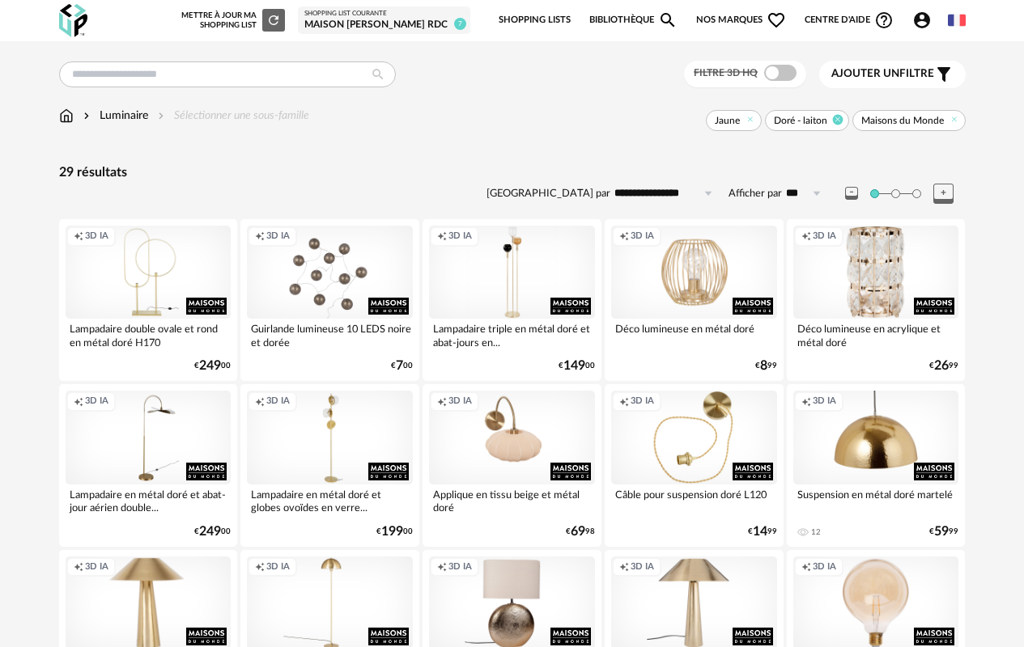
click at [840, 121] on icon at bounding box center [837, 119] width 11 height 11
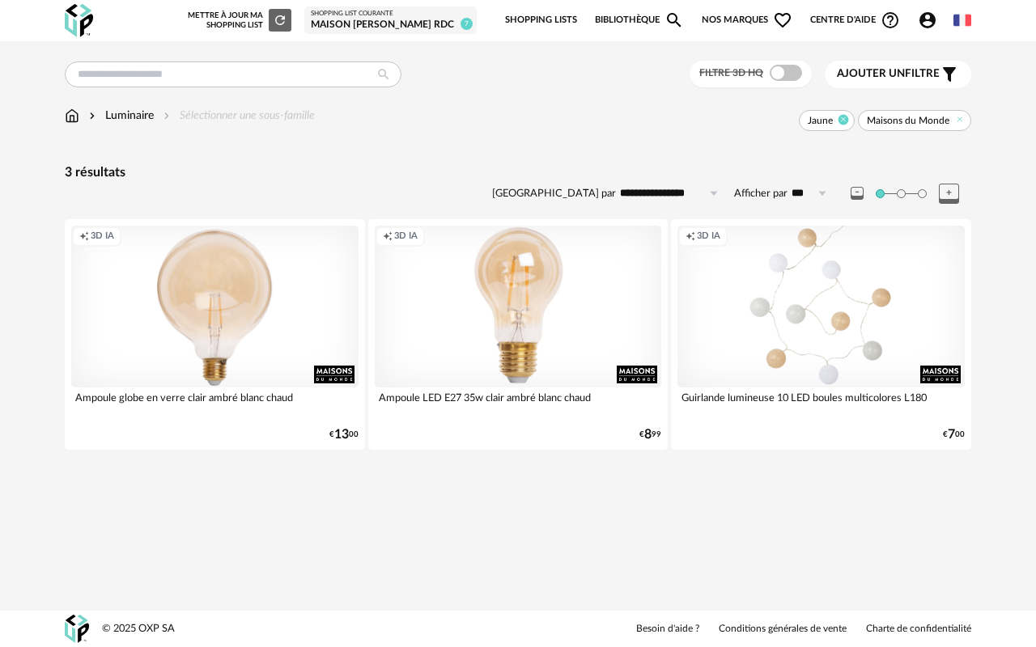
click at [843, 121] on icon at bounding box center [843, 119] width 11 height 11
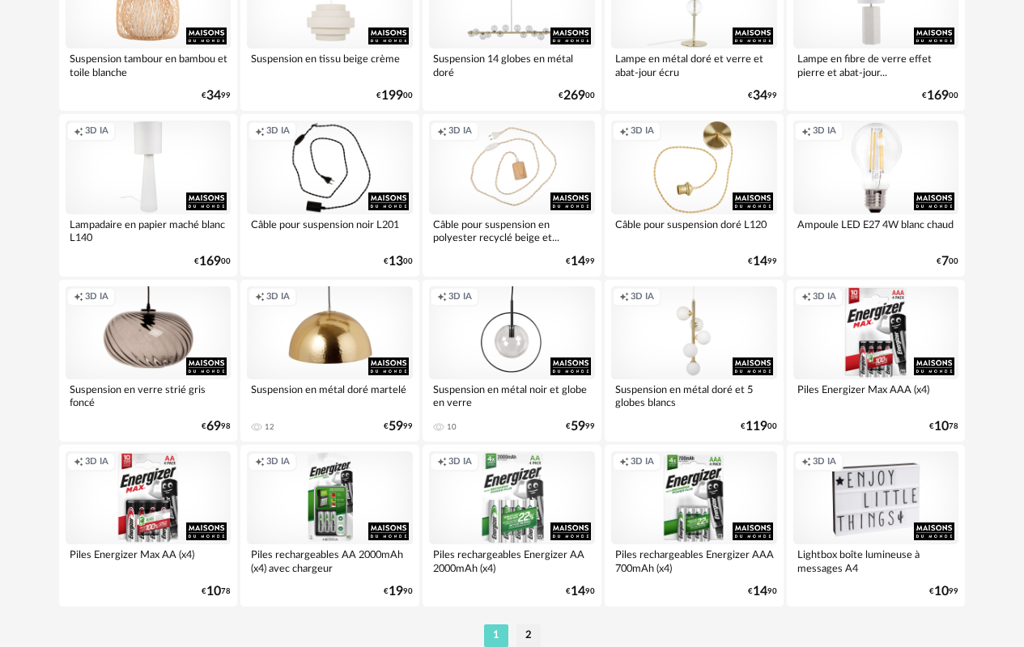
scroll to position [2978, 0]
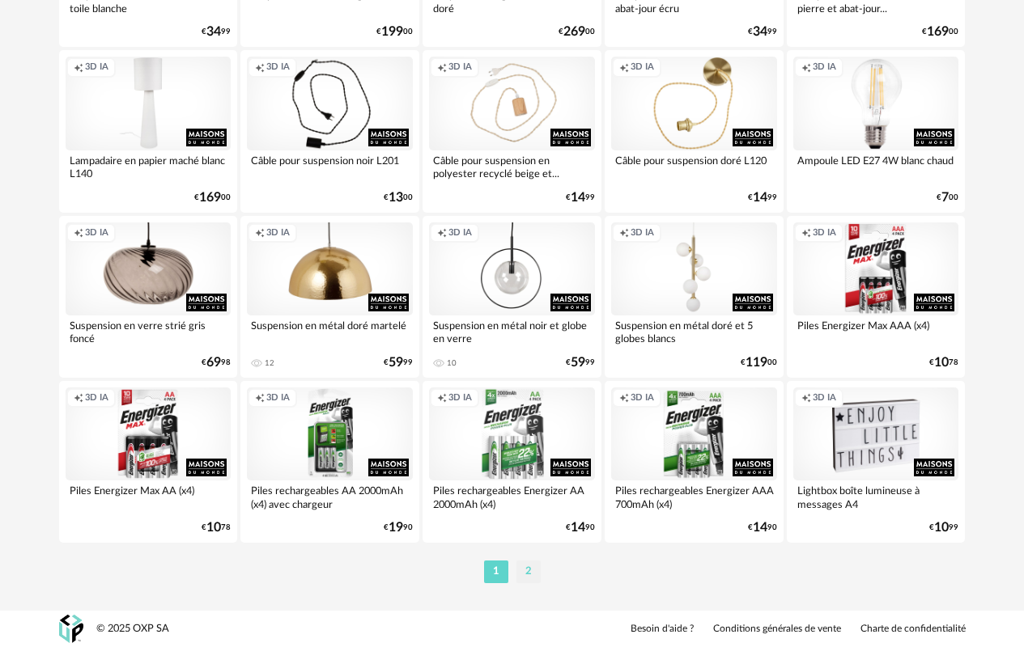
click at [526, 575] on li "2" at bounding box center [528, 572] width 24 height 23
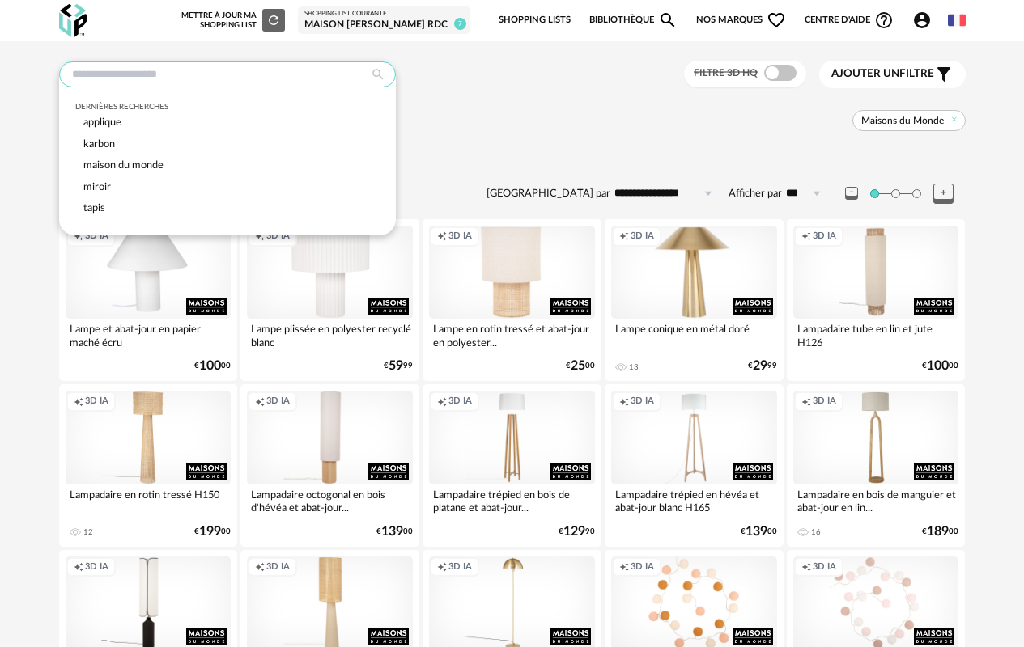
click at [242, 71] on input "text" at bounding box center [227, 75] width 337 height 26
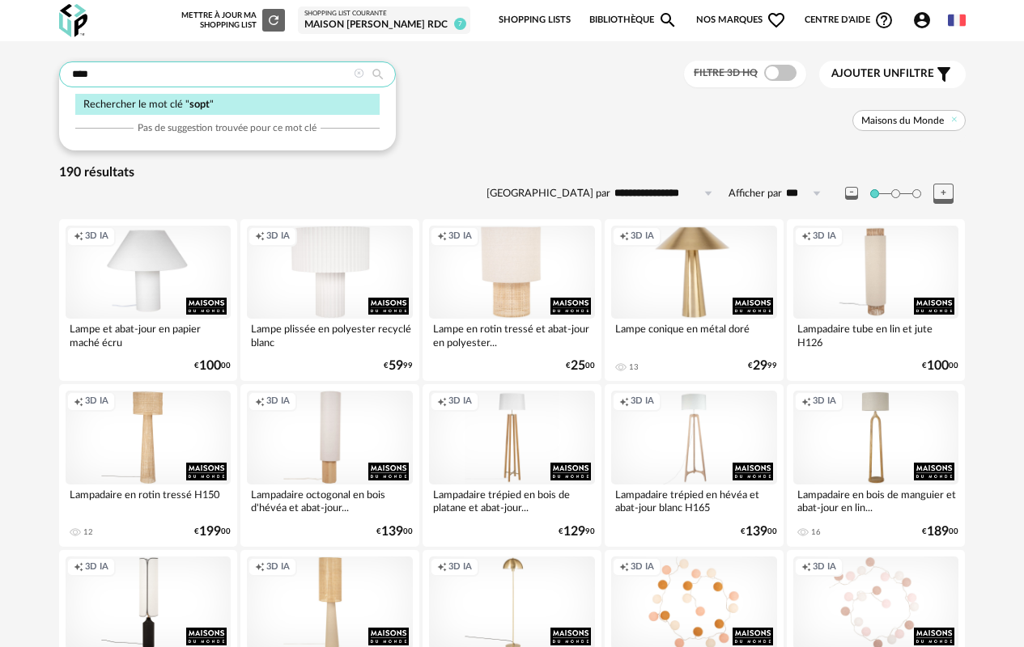
type input "****"
type input "**********"
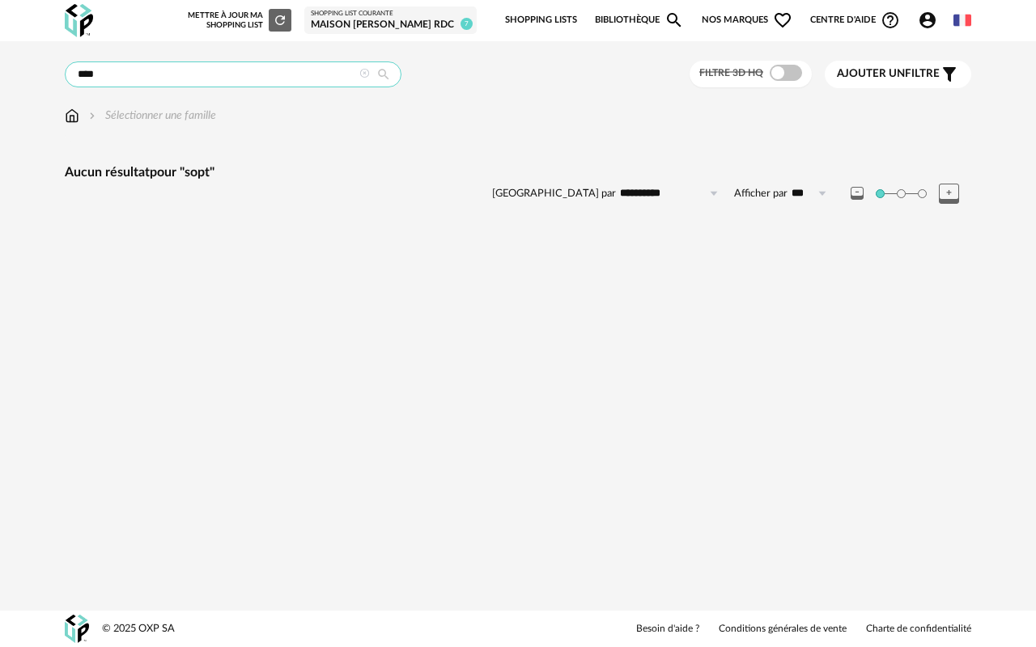
click at [104, 79] on input "****" at bounding box center [233, 75] width 337 height 26
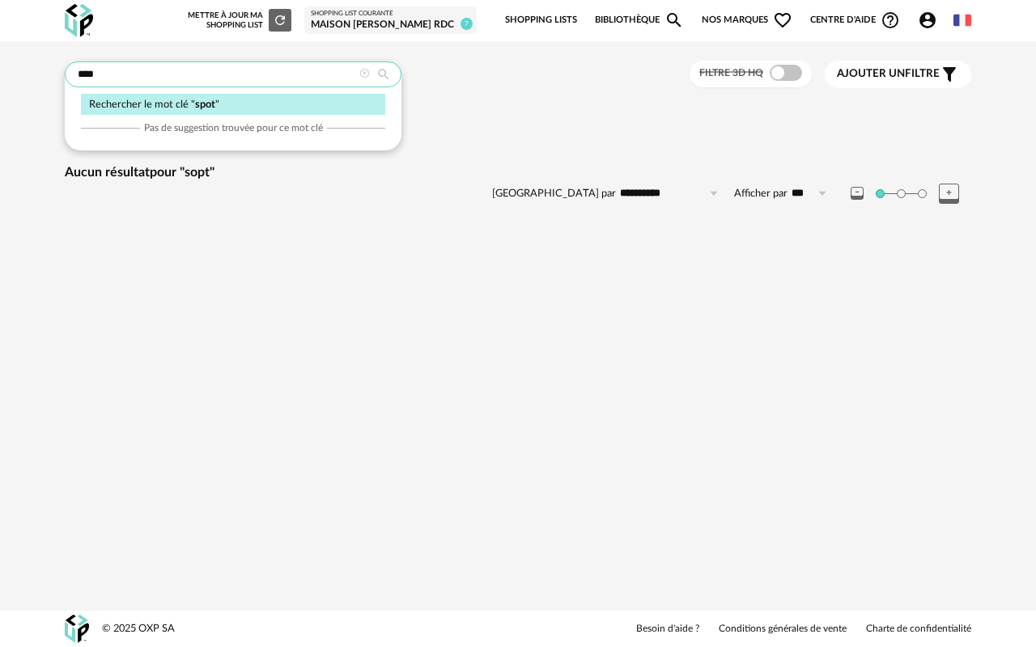
type input "****"
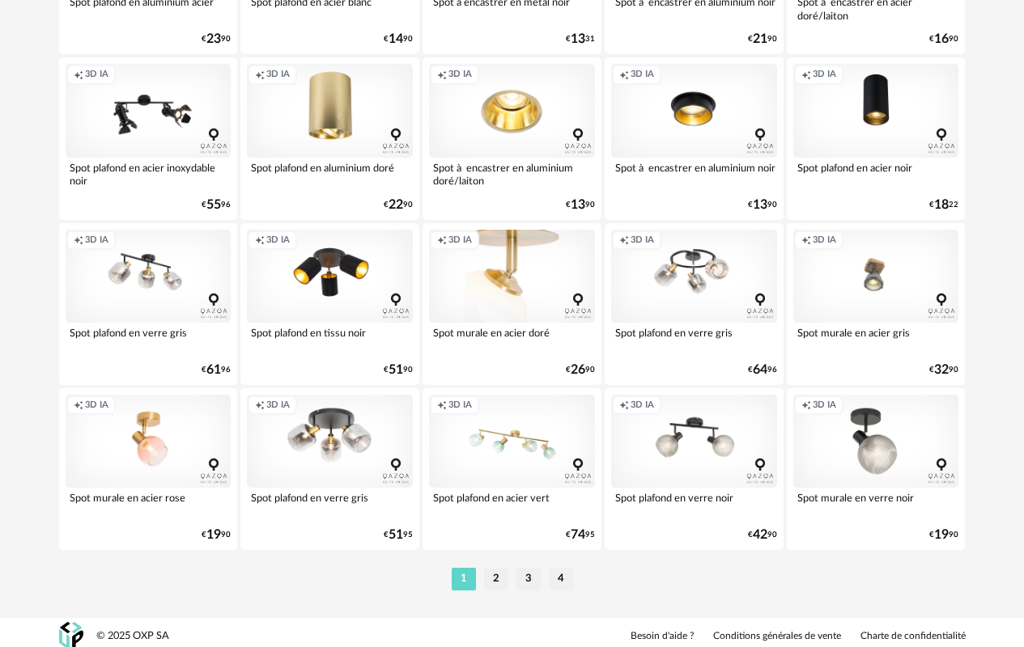
scroll to position [2978, 0]
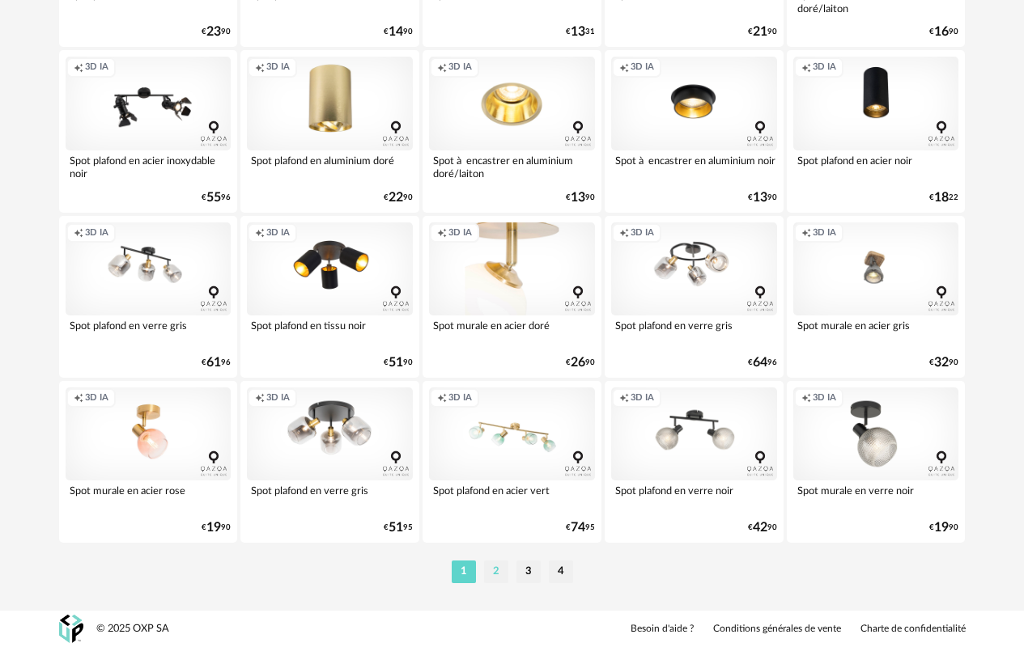
click at [490, 571] on li "2" at bounding box center [496, 572] width 24 height 23
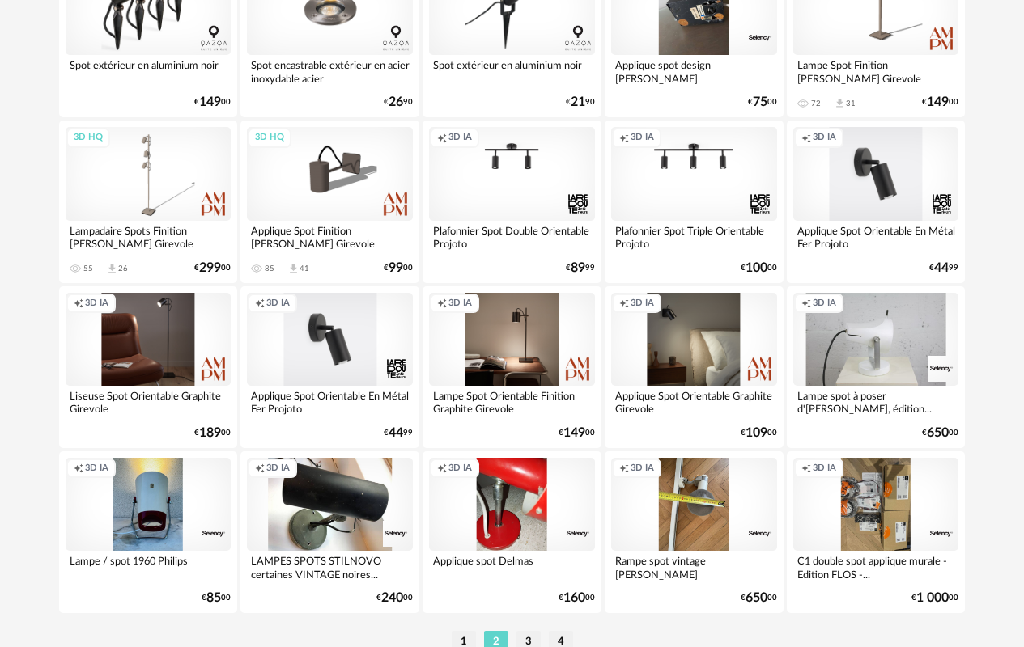
scroll to position [2978, 0]
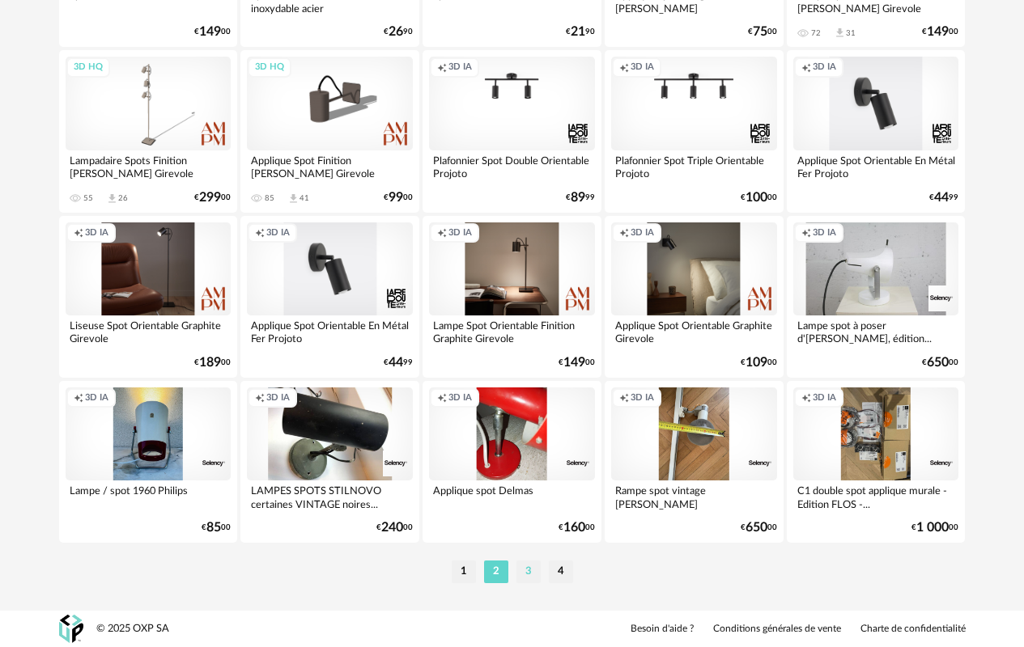
click at [524, 574] on li "3" at bounding box center [528, 572] width 24 height 23
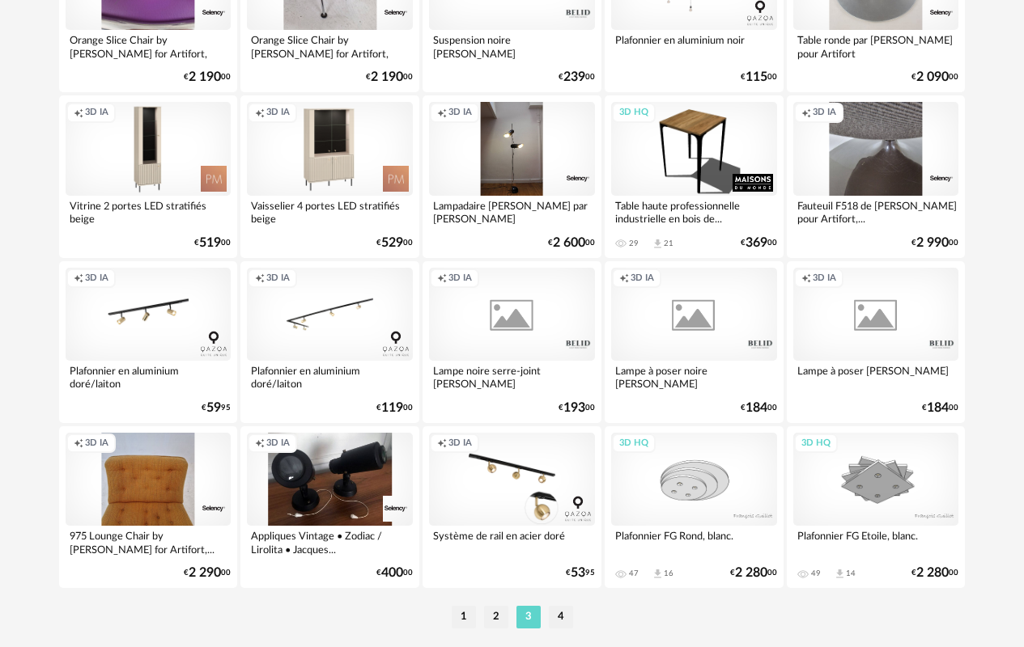
scroll to position [2978, 0]
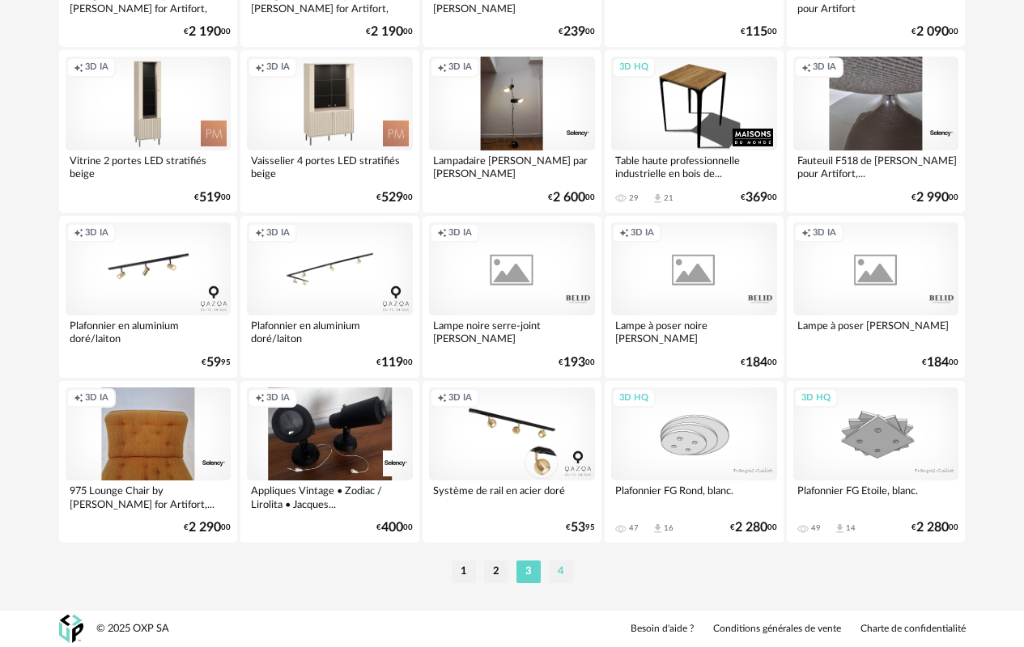
click at [556, 574] on li "4" at bounding box center [561, 572] width 24 height 23
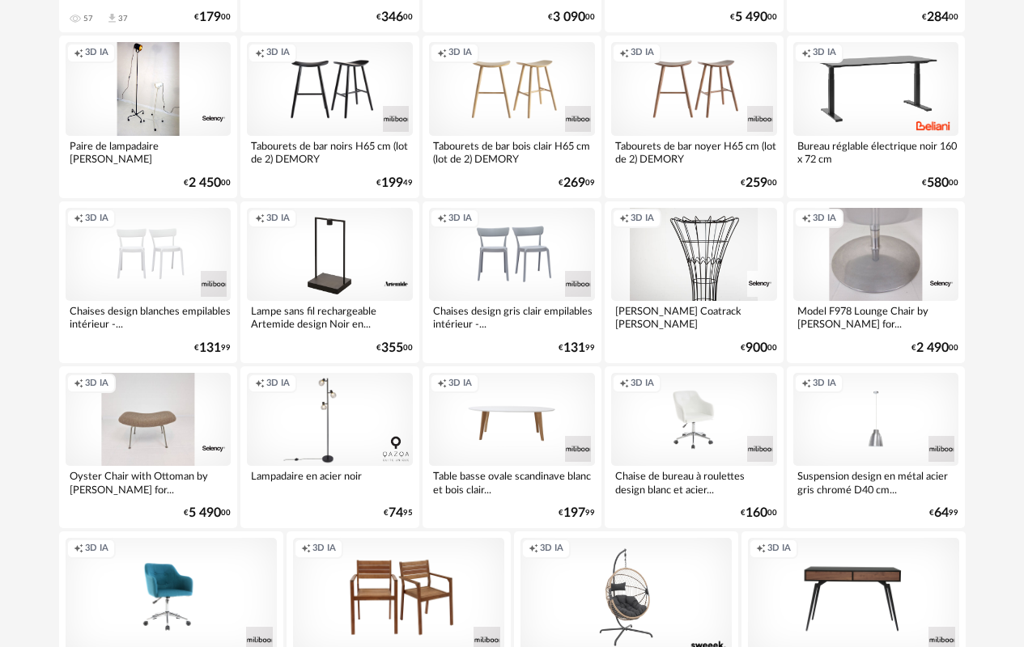
scroll to position [1352, 0]
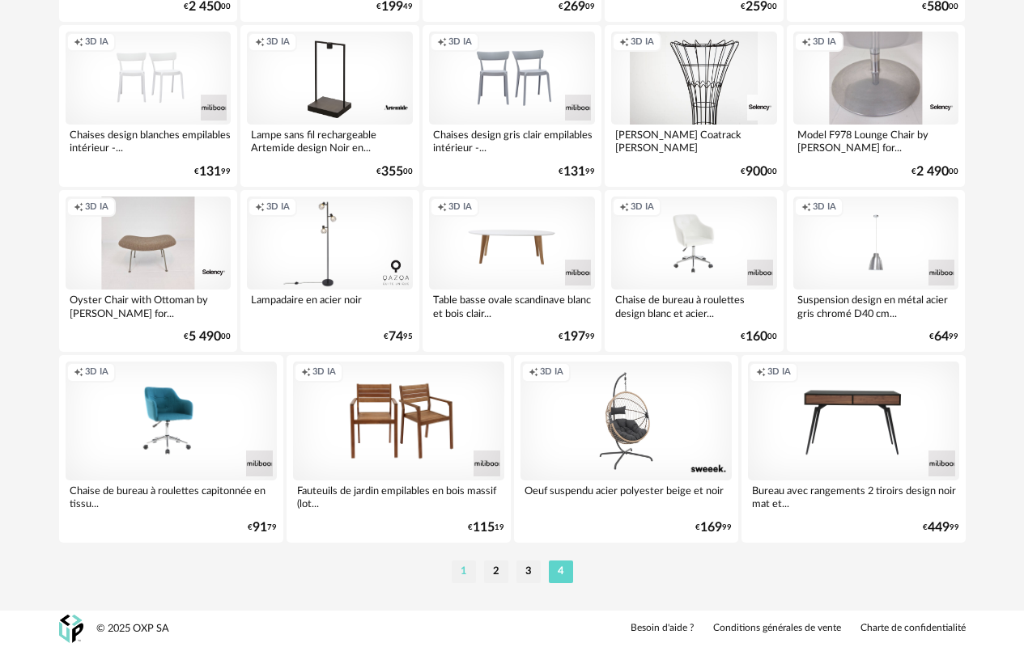
click at [467, 577] on li "1" at bounding box center [464, 572] width 24 height 23
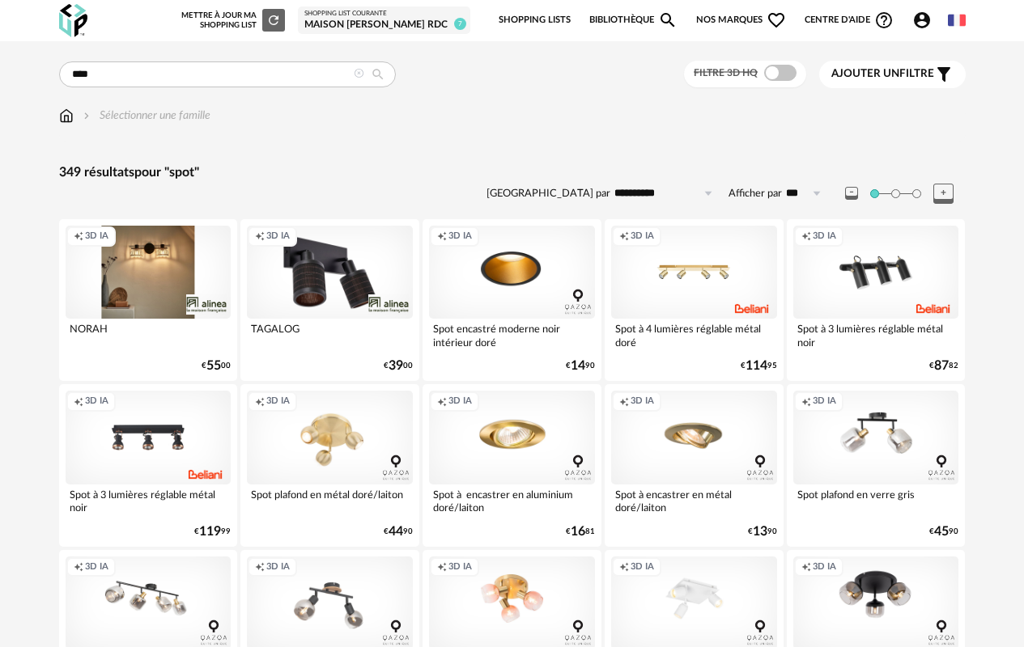
click at [359, 275] on div "Creation icon 3D IA" at bounding box center [330, 272] width 166 height 93
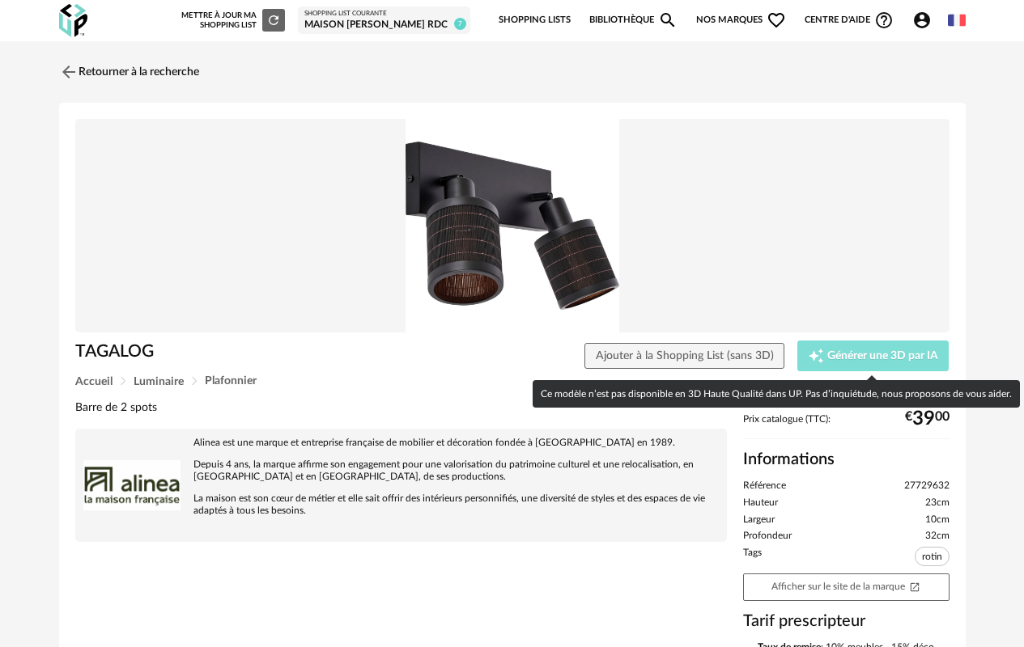
click at [889, 353] on span "Générer une 3D par IA" at bounding box center [882, 355] width 111 height 11
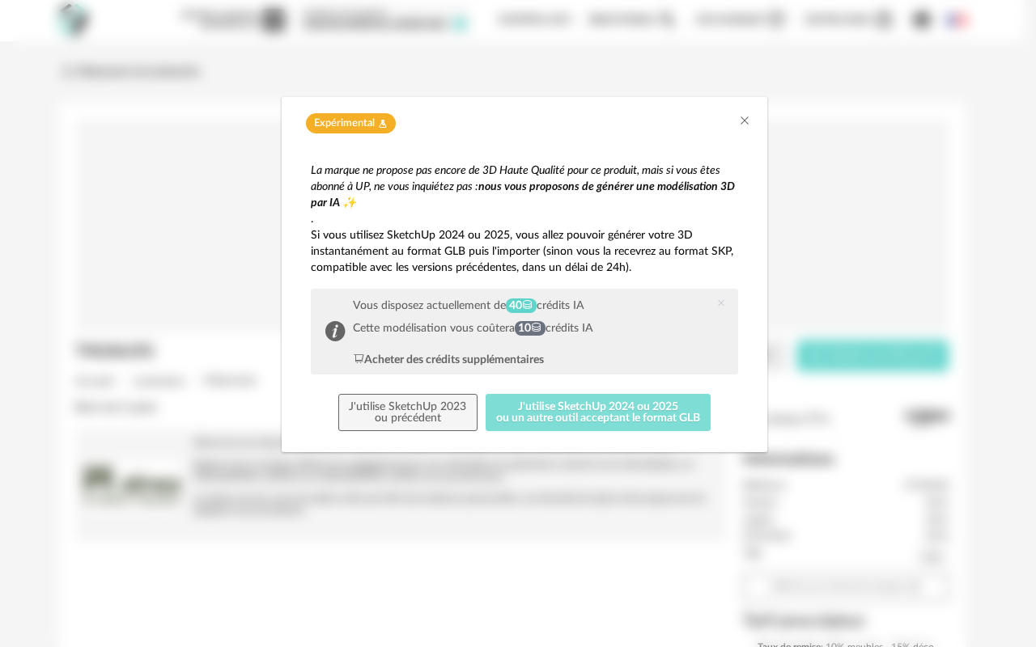
click at [621, 418] on button "J'utilise SketchUp 2024 ou 2025 ou un autre outil acceptant le format GLB" at bounding box center [599, 412] width 226 height 37
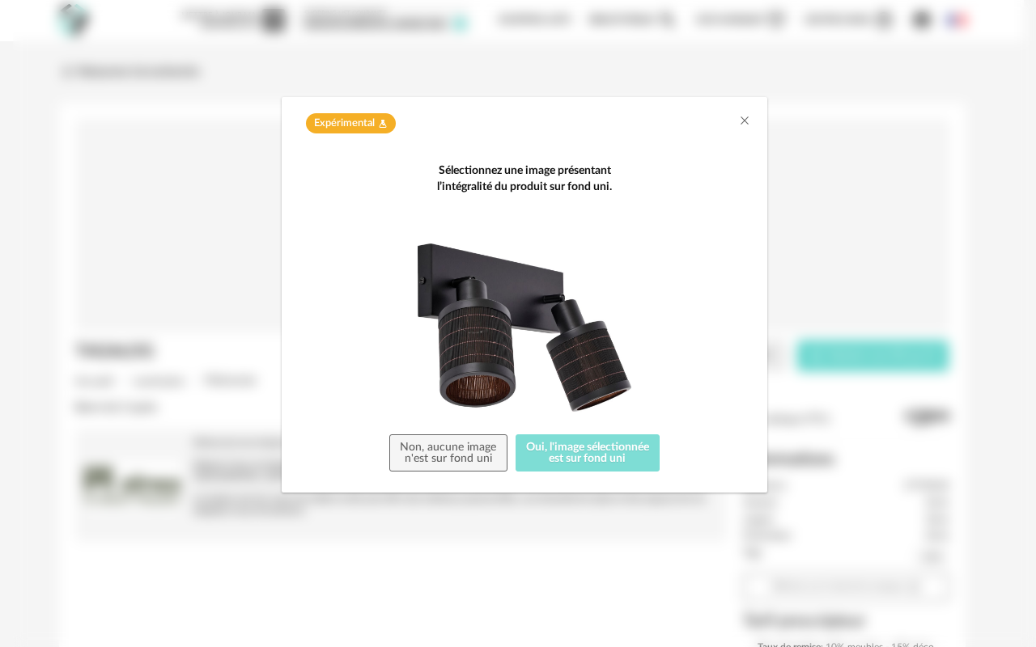
click at [606, 461] on button "Oui, l'image sélectionnée est sur fond uni" at bounding box center [588, 453] width 145 height 37
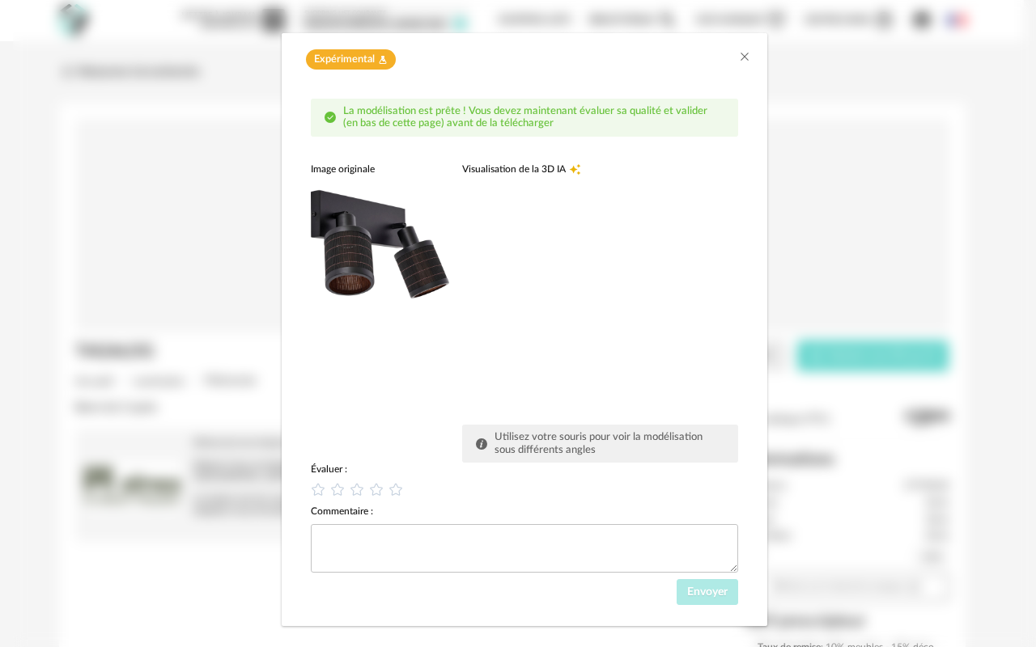
scroll to position [84, 0]
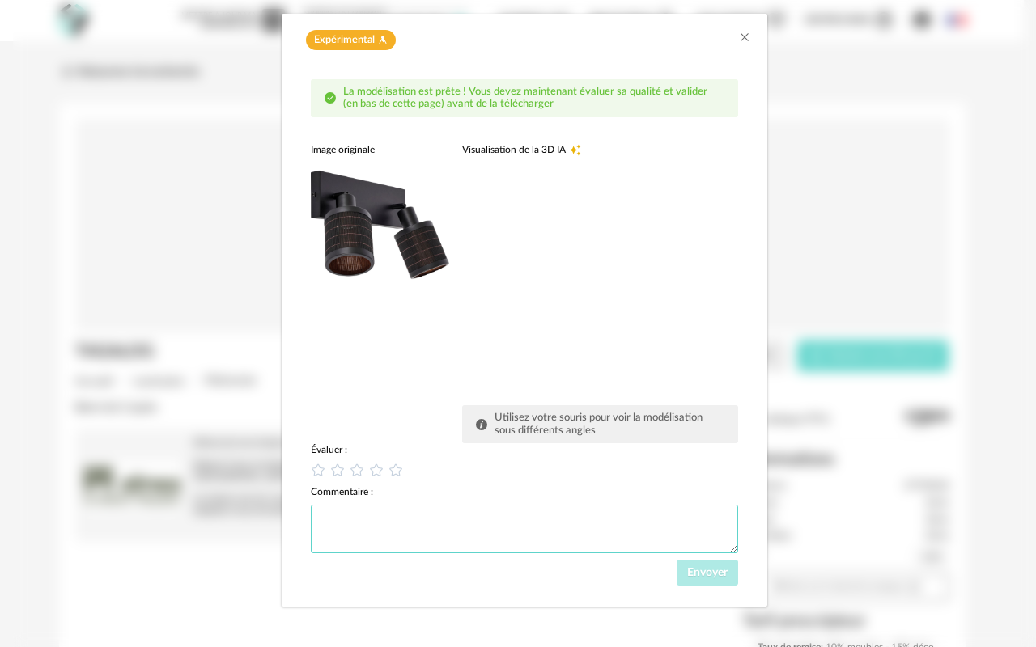
click at [550, 512] on textarea "dialog" at bounding box center [524, 529] width 427 height 49
drag, startPoint x: 408, startPoint y: 247, endPoint x: 509, endPoint y: 248, distance: 101.2
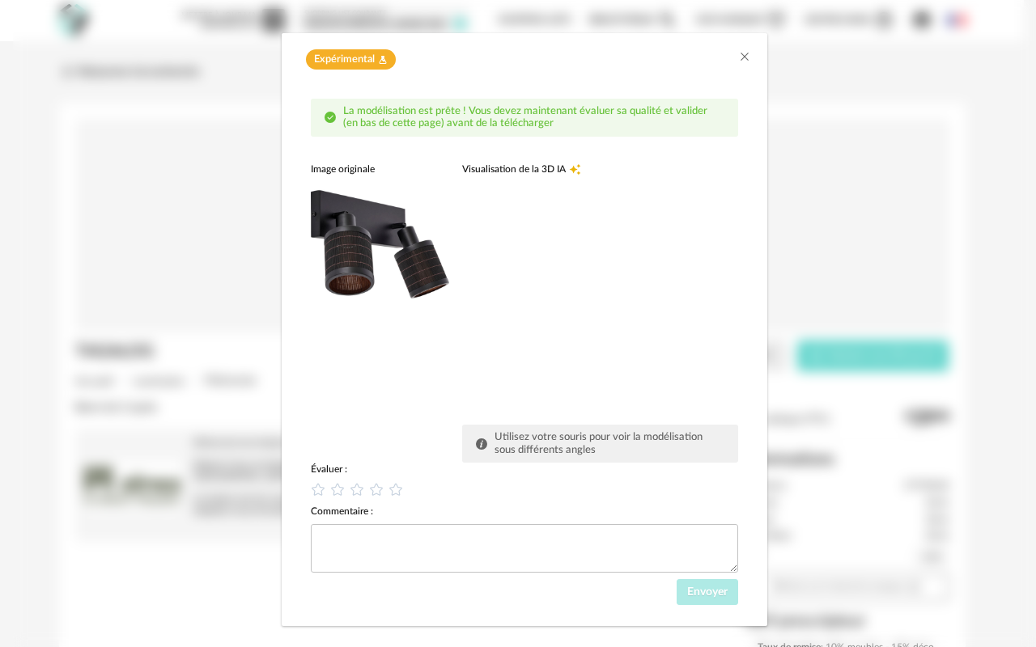
scroll to position [51, 0]
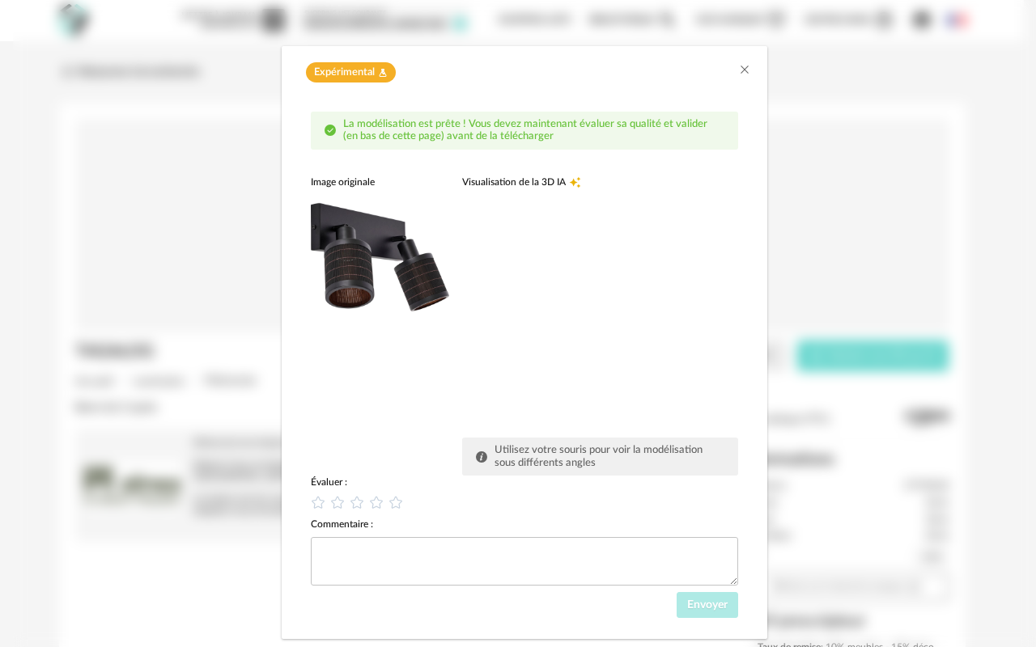
click at [371, 223] on img "dialog" at bounding box center [380, 258] width 138 height 138
click at [368, 234] on img "dialog" at bounding box center [380, 258] width 138 height 138
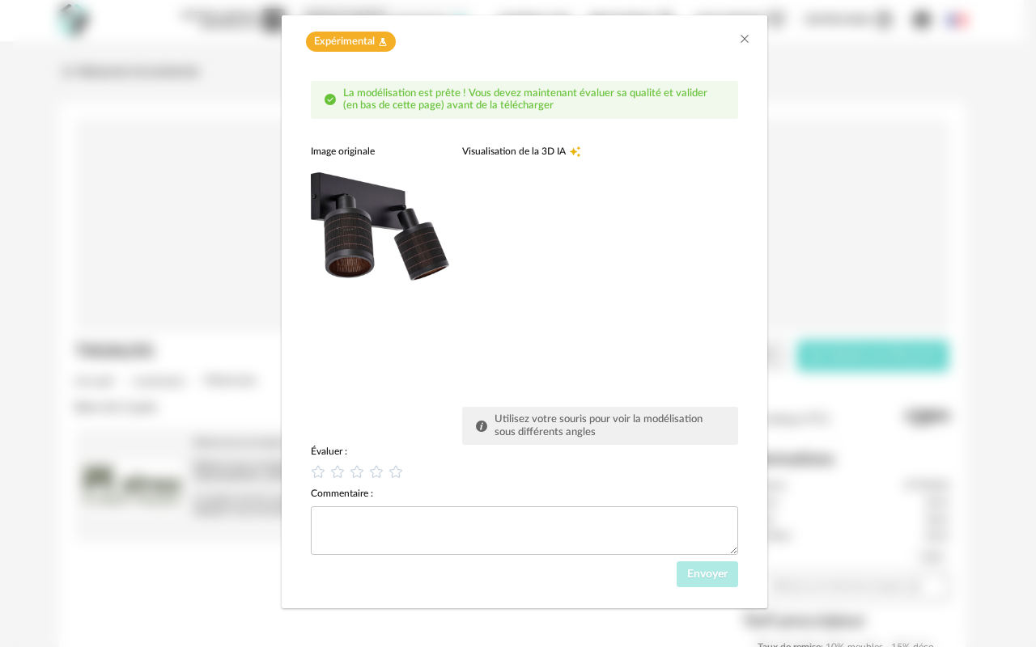
scroll to position [84, 0]
click at [508, 150] on span "Visualisation de la 3D IA" at bounding box center [514, 149] width 104 height 13
click at [584, 152] on div "Visualisation de la 3D IA Creation icon" at bounding box center [600, 149] width 276 height 13
drag, startPoint x: 664, startPoint y: 333, endPoint x: 660, endPoint y: 324, distance: 9.8
click at [664, 329] on div "dialog" at bounding box center [583, 277] width 243 height 243
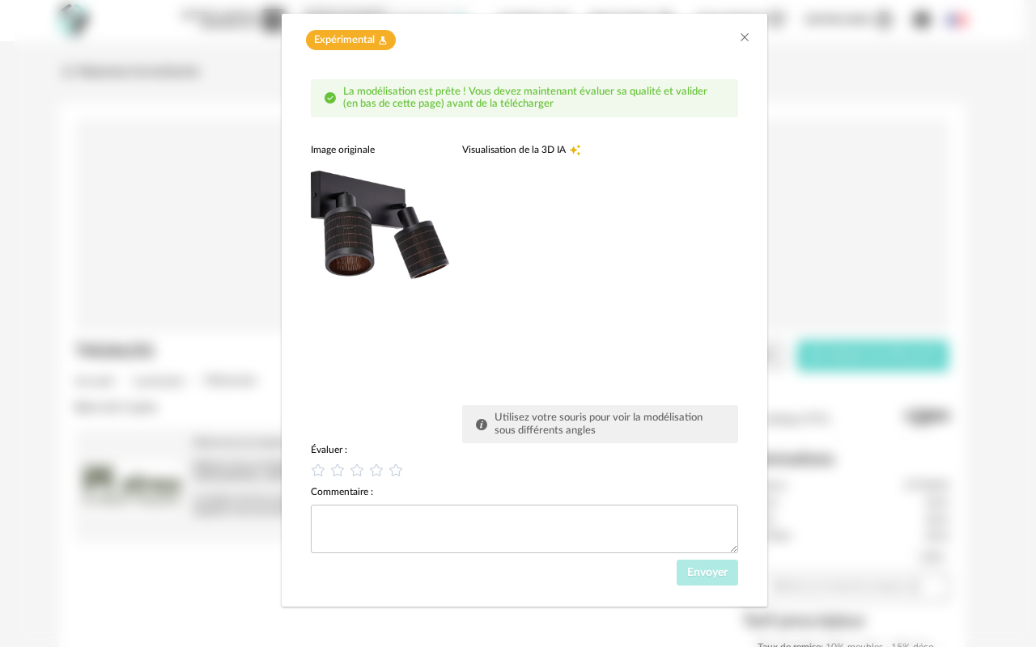
click at [660, 324] on div "dialog" at bounding box center [583, 277] width 243 height 243
click at [660, 325] on div "dialog" at bounding box center [583, 277] width 243 height 243
drag, startPoint x: 396, startPoint y: 530, endPoint x: 411, endPoint y: 526, distance: 15.9
click at [397, 530] on textarea "dialog" at bounding box center [524, 529] width 427 height 49
type textarea "*"
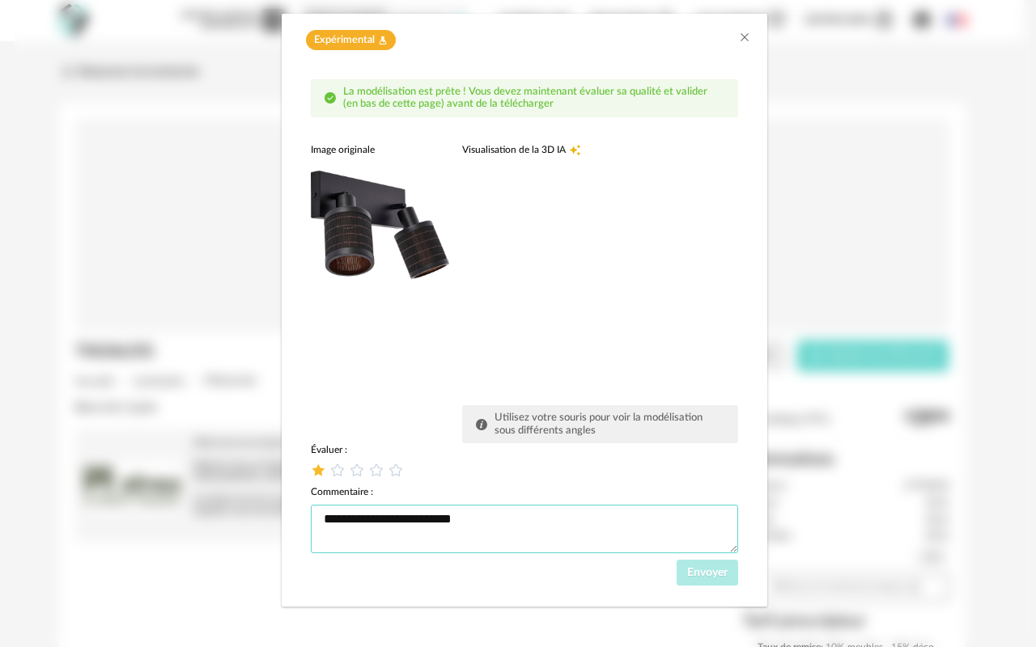
type textarea "**********"
drag, startPoint x: 310, startPoint y: 467, endPoint x: 400, endPoint y: 479, distance: 90.7
click at [311, 467] on icon "dialog" at bounding box center [318, 470] width 17 height 17
click at [704, 585] on button "Envoyer" at bounding box center [708, 573] width 62 height 26
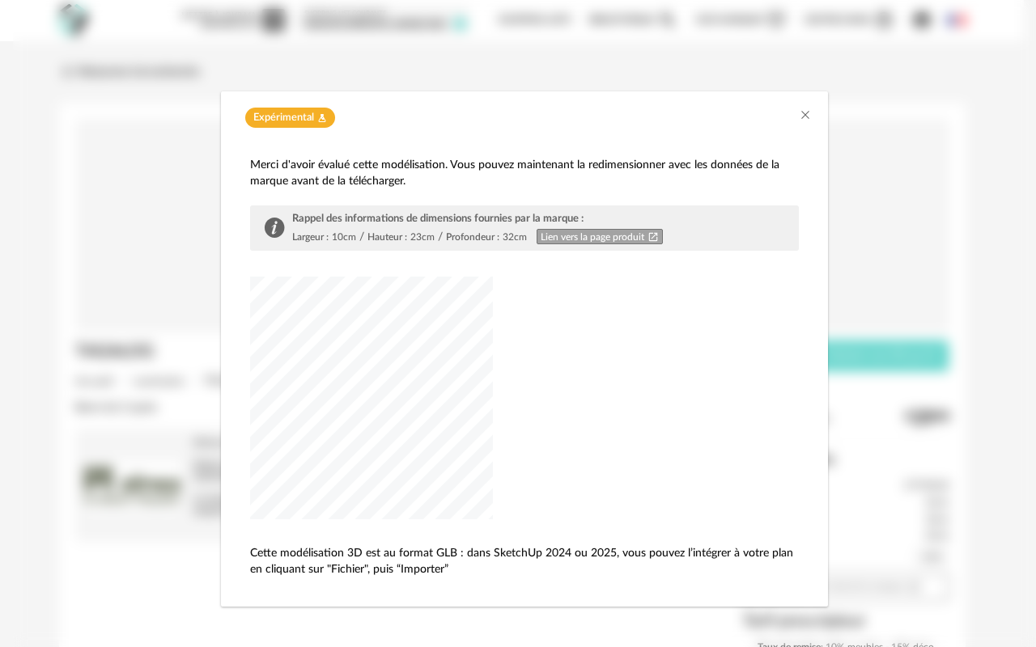
scroll to position [6, 0]
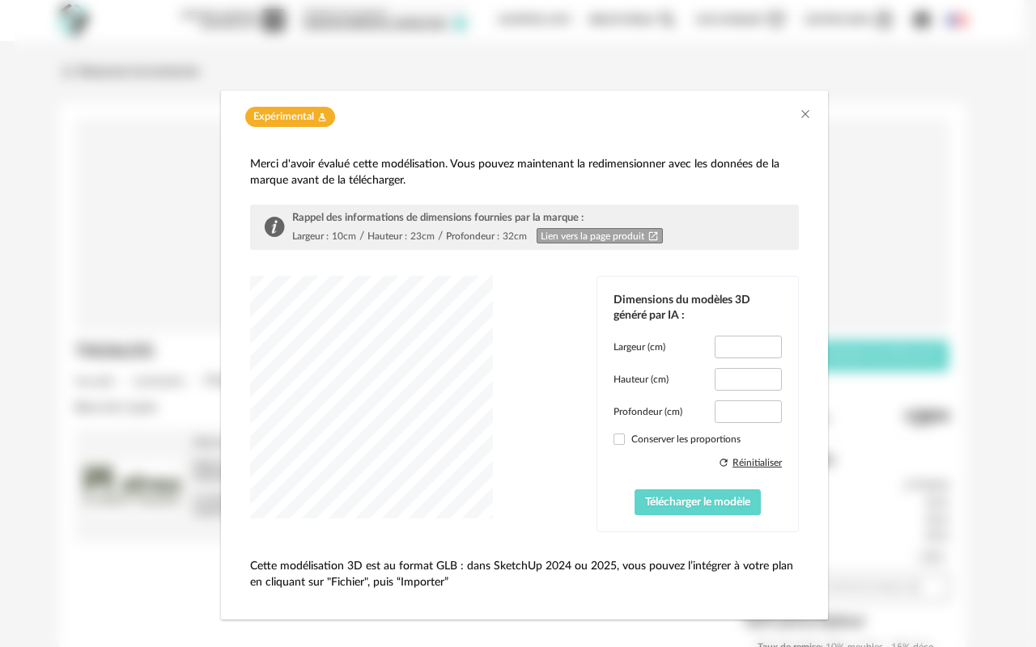
type input "****"
click at [616, 445] on label "Conserver les proportions" at bounding box center [697, 439] width 168 height 13
click at [724, 511] on button "Télécharger le modèle" at bounding box center [698, 503] width 127 height 26
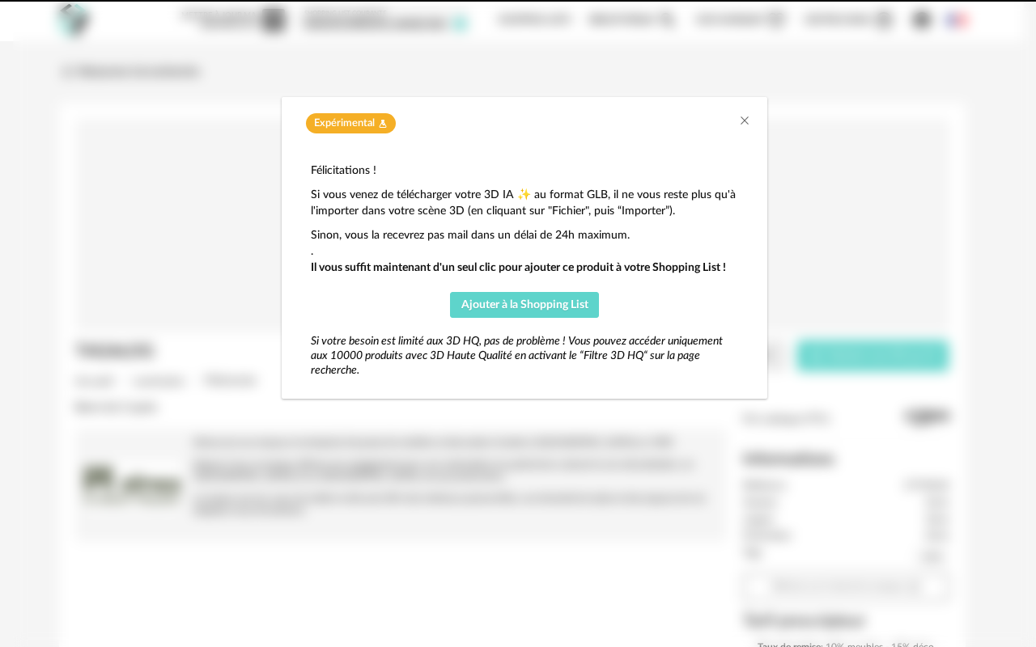
scroll to position [0, 0]
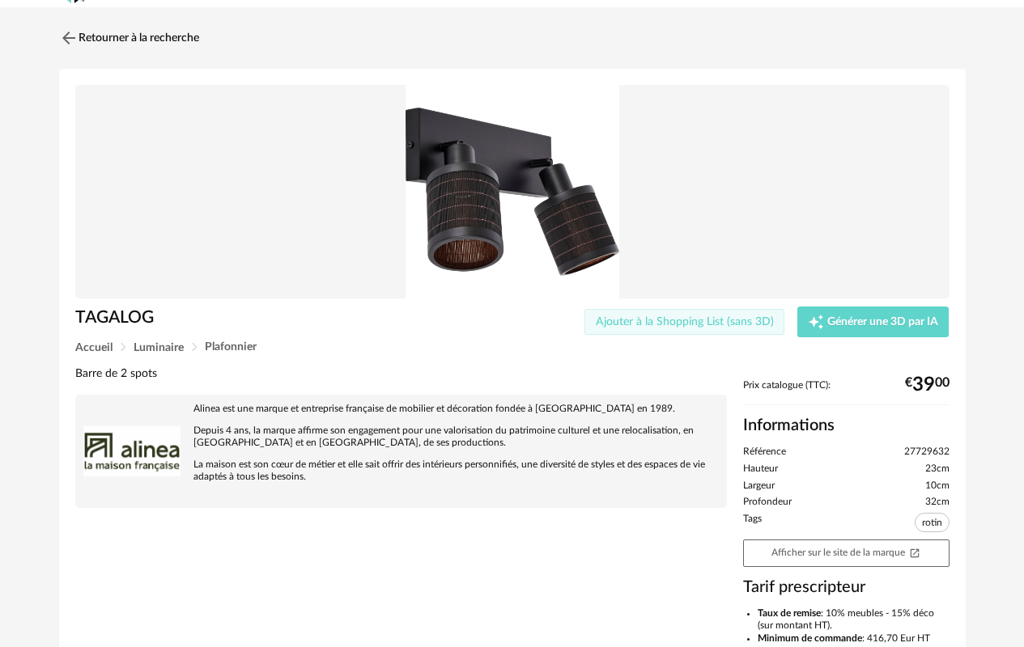
scroll to position [45, 0]
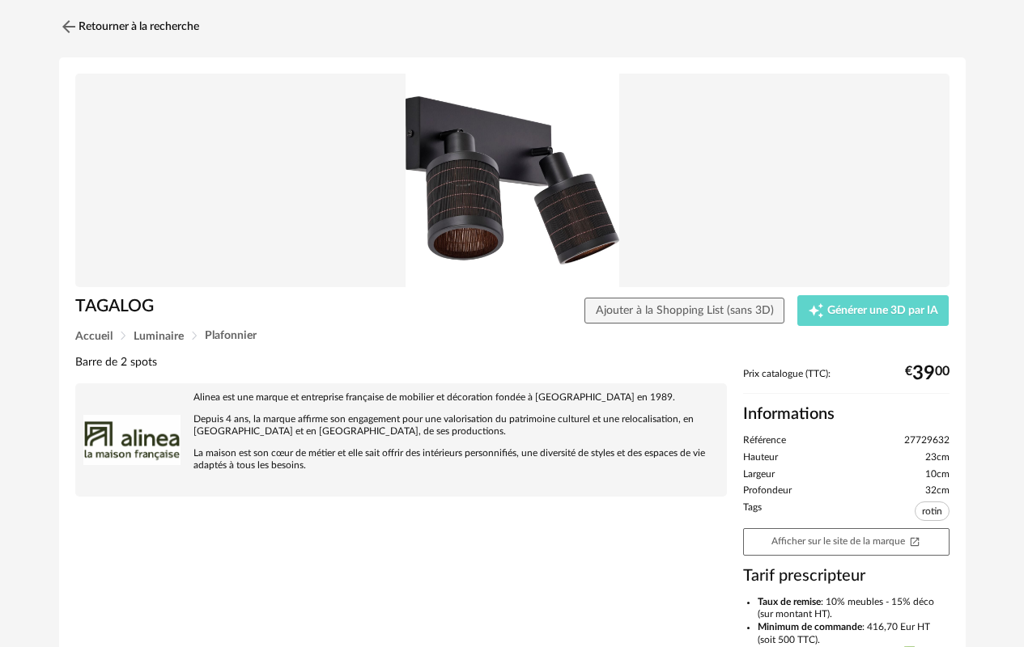
click at [549, 214] on img at bounding box center [512, 181] width 874 height 214
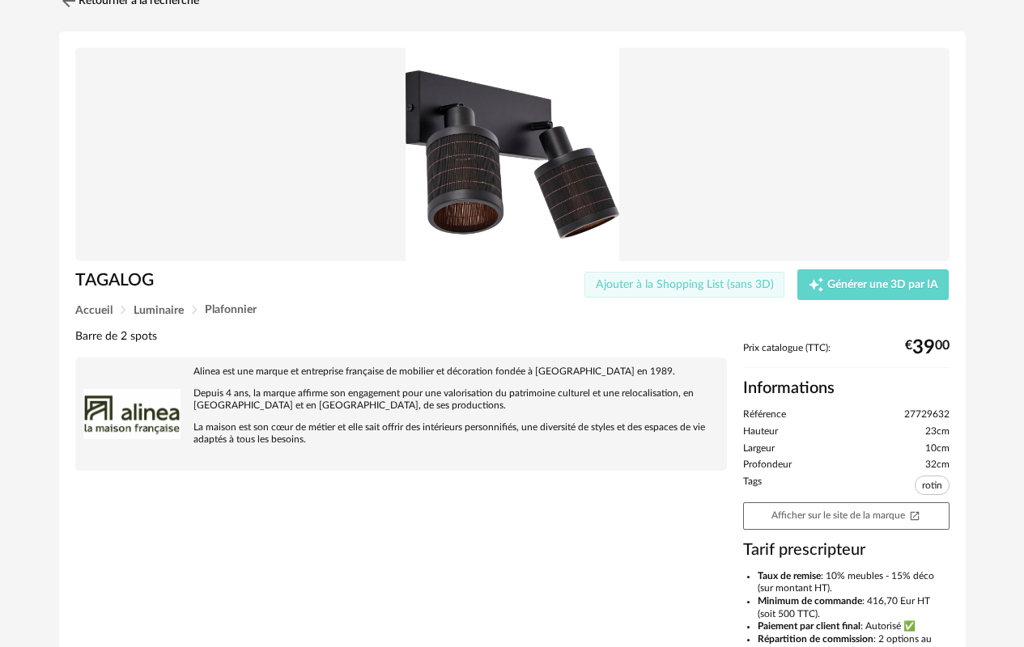
scroll to position [0, 0]
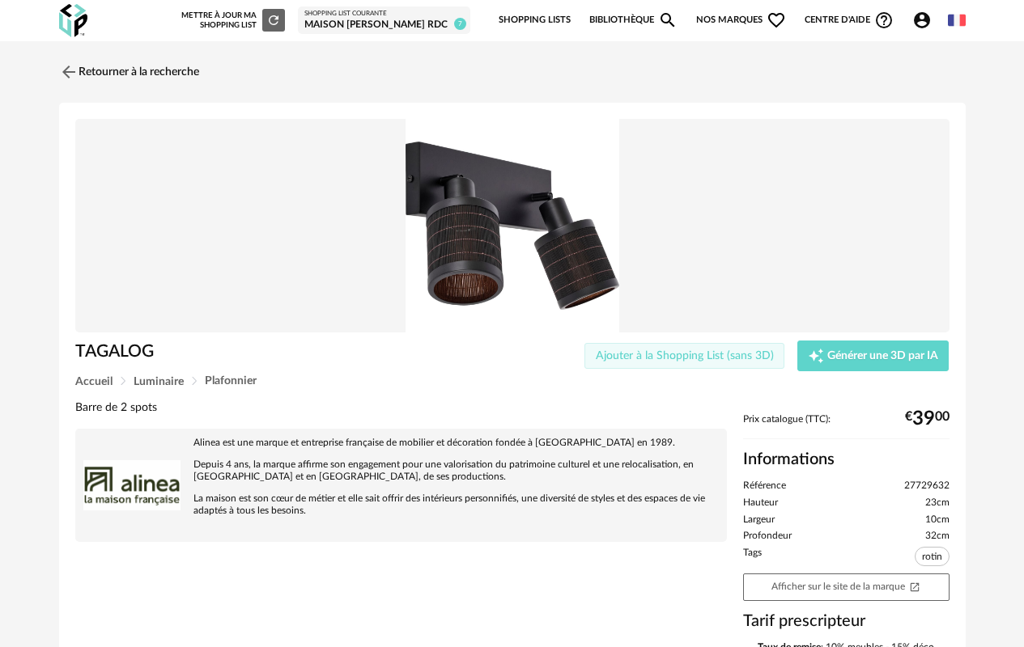
click at [745, 354] on span "Ajouter à la Shopping List (sans 3D)" at bounding box center [685, 355] width 178 height 11
click at [546, 274] on img at bounding box center [512, 226] width 874 height 214
click at [121, 74] on link "Retourner à la recherche" at bounding box center [125, 72] width 140 height 36
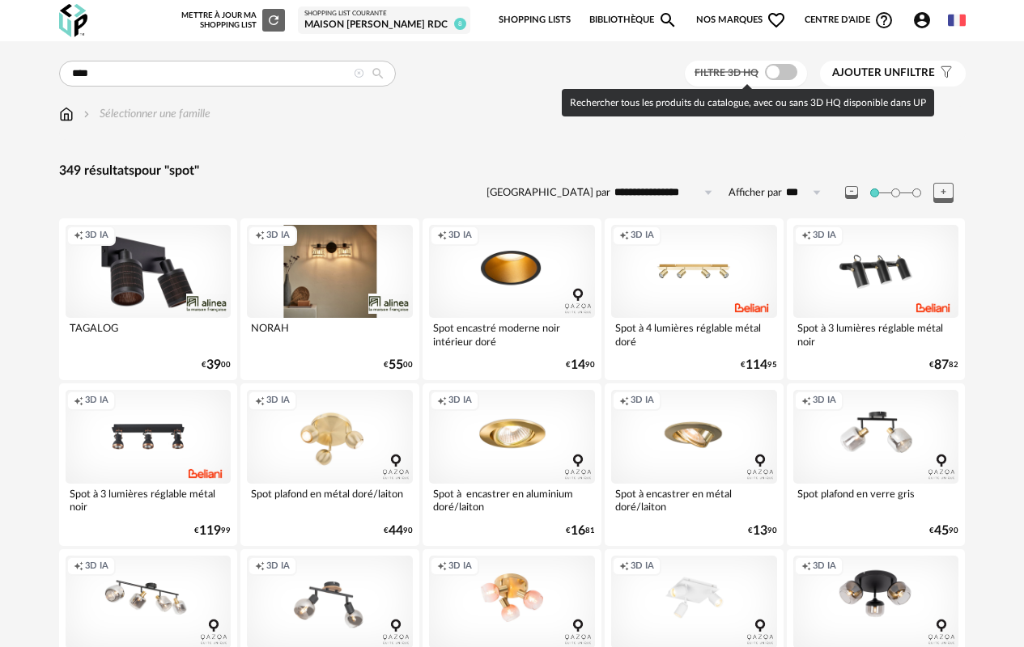
click at [791, 73] on span at bounding box center [781, 72] width 32 height 16
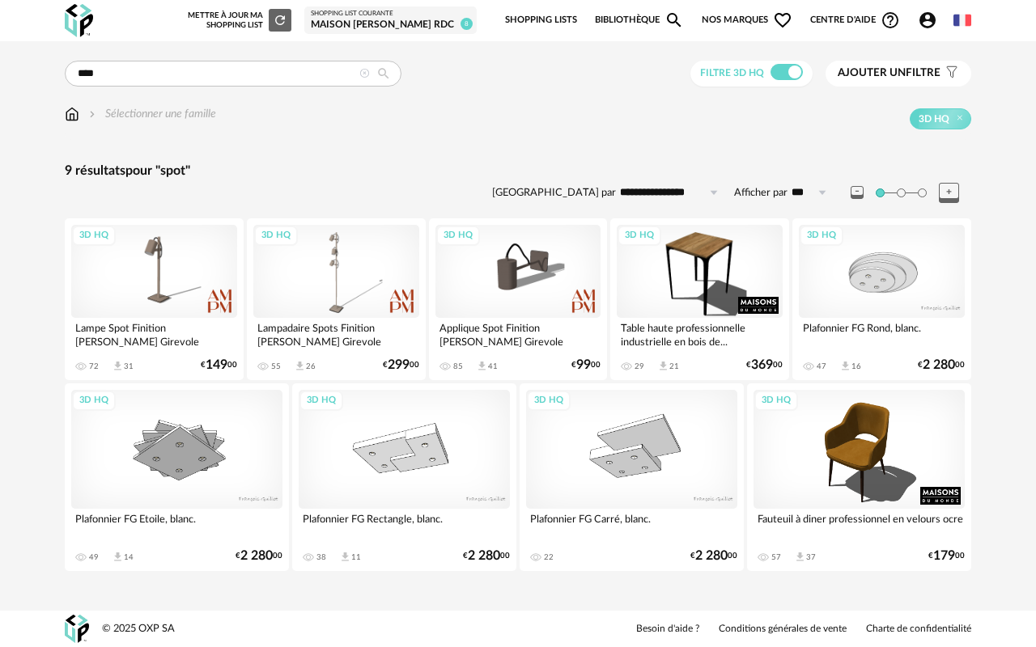
click at [381, 14] on div "Shopping List courante" at bounding box center [390, 14] width 159 height 8
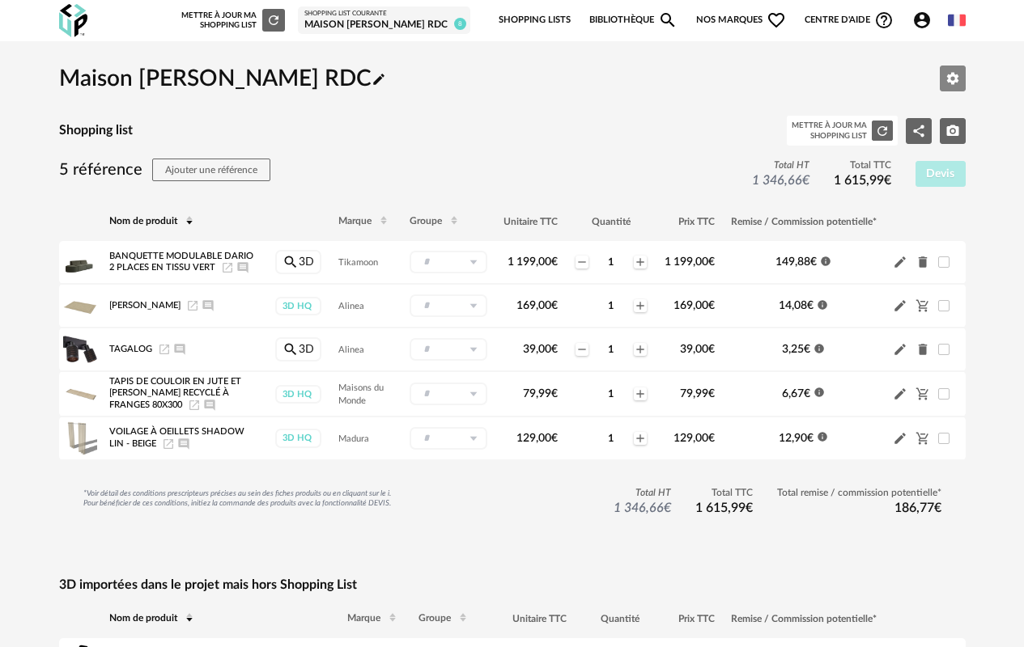
click at [953, 79] on icon "Editer les paramètres" at bounding box center [952, 78] width 15 height 15
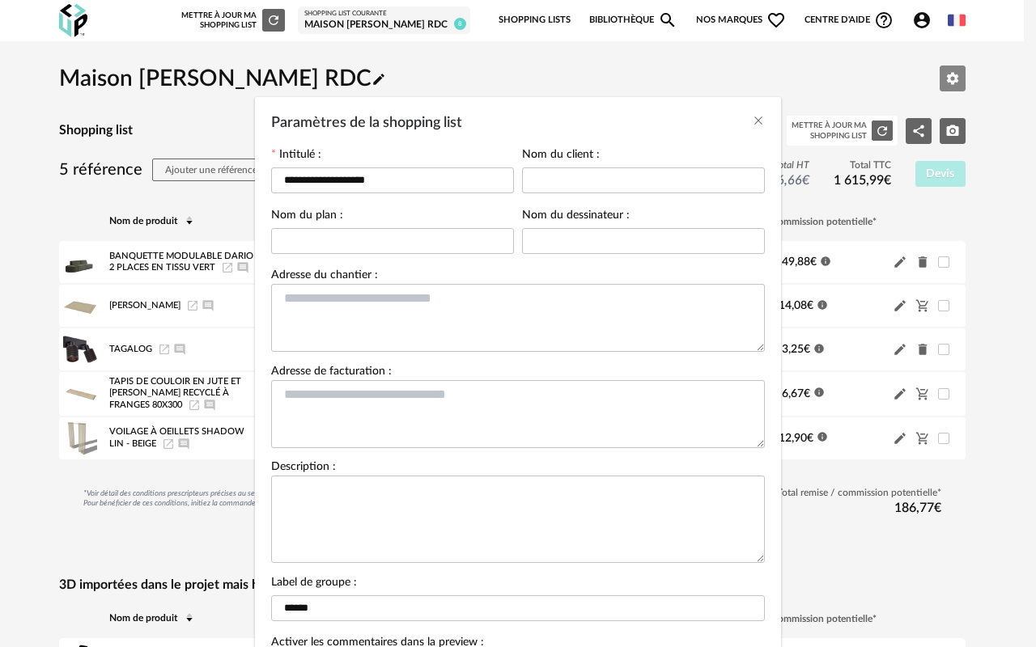
click at [953, 79] on div "**********" at bounding box center [518, 323] width 1036 height 647
click at [753, 123] on icon "Close" at bounding box center [758, 120] width 13 height 13
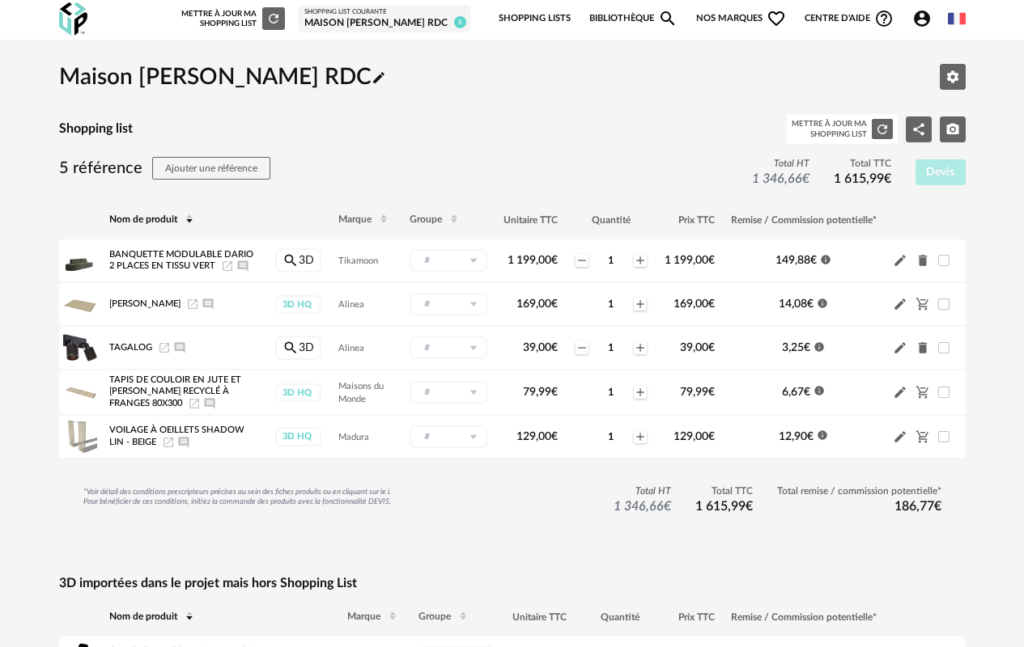
scroll to position [1, 0]
drag, startPoint x: 673, startPoint y: 140, endPoint x: 654, endPoint y: 121, distance: 26.9
click at [673, 139] on div "Shopping list Mettre à jour ma Shopping List Refresh icon Share Variant icon Ca…" at bounding box center [512, 130] width 906 height 31
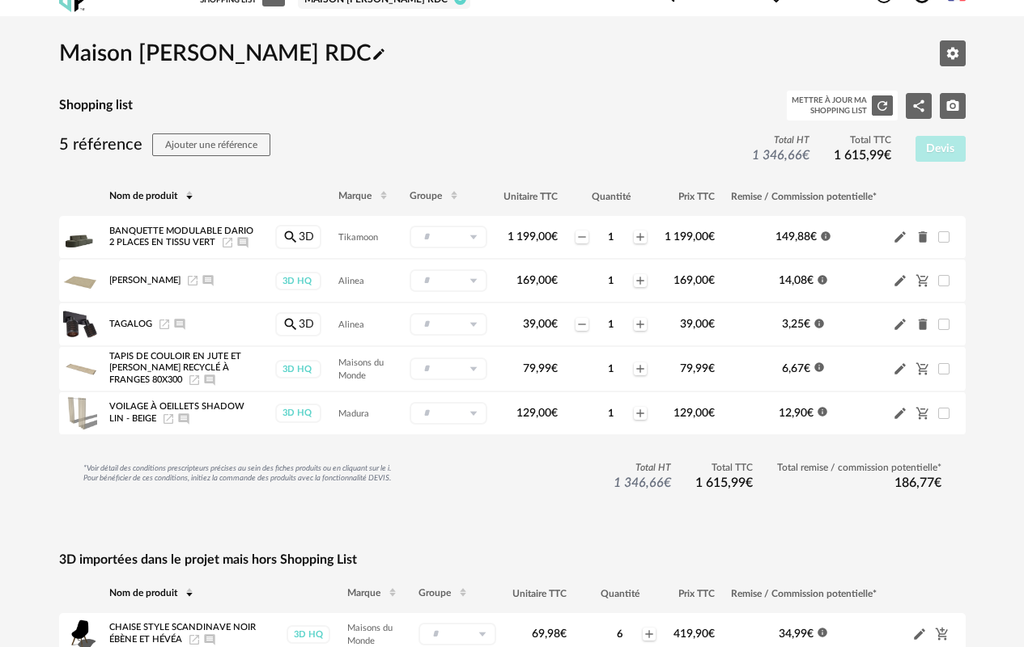
scroll to position [110, 0]
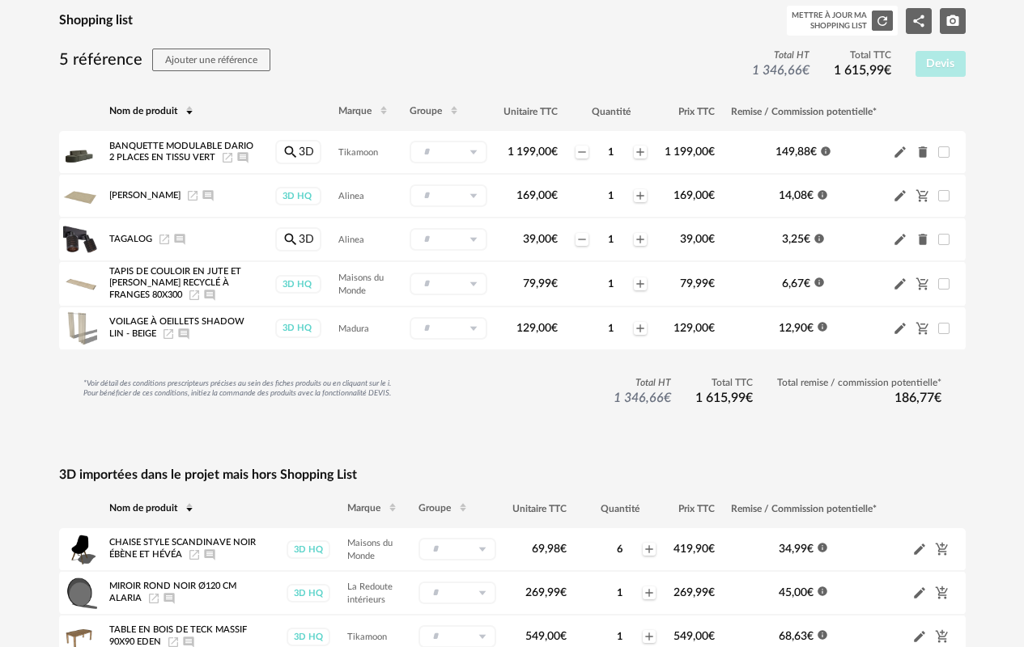
drag, startPoint x: 1021, startPoint y: 365, endPoint x: 1032, endPoint y: 170, distance: 195.4
click at [1023, 170] on html "Nouvelle shopping list Mettre à jour ma Shopping List Refresh icon Shopping Lis…" at bounding box center [512, 312] width 1024 height 845
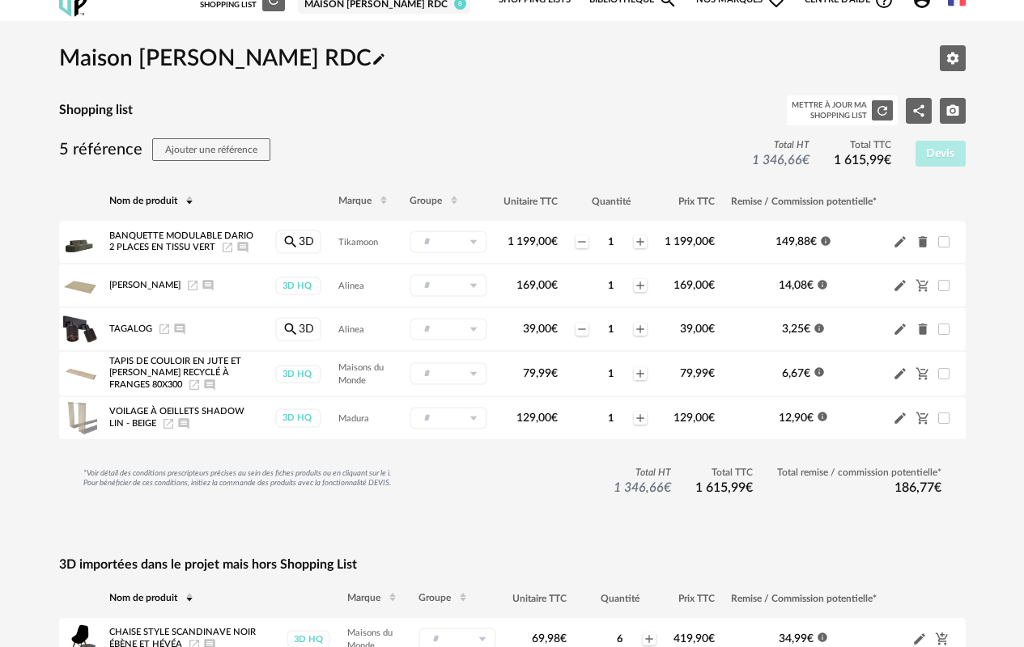
scroll to position [0, 0]
